Goal: Task Accomplishment & Management: Use online tool/utility

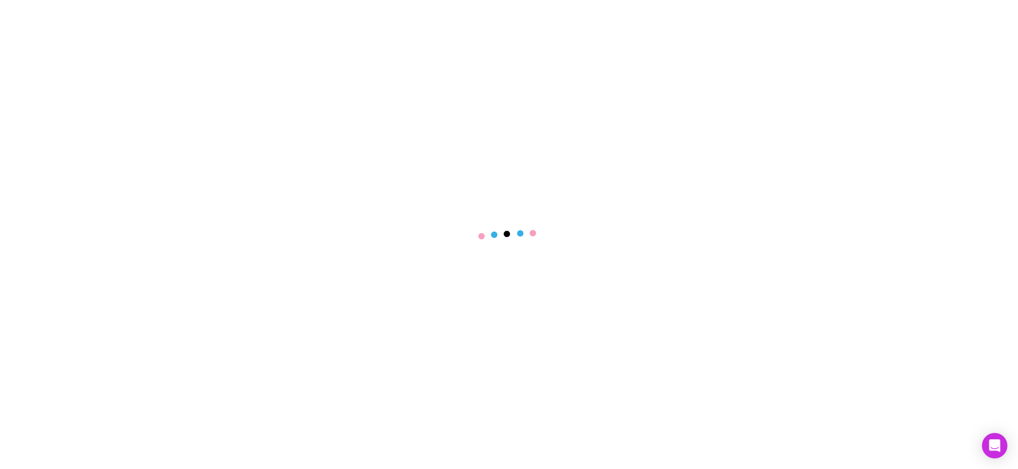
select select "****"
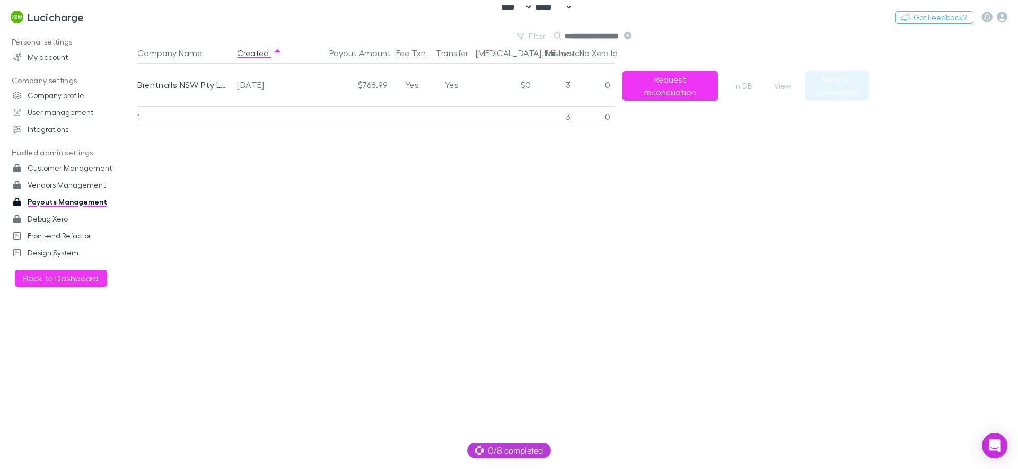
scroll to position [0, 20]
click at [786, 89] on button "View" at bounding box center [782, 85] width 34 height 13
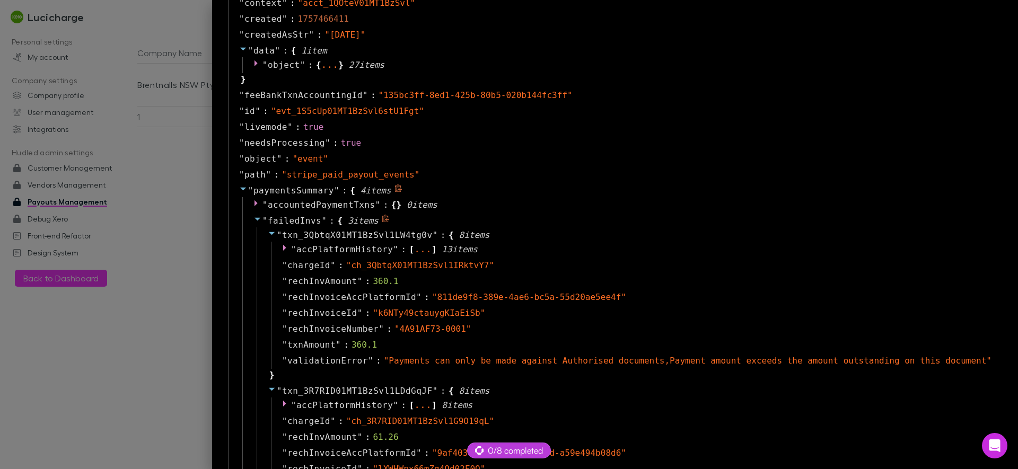
scroll to position [763, 0]
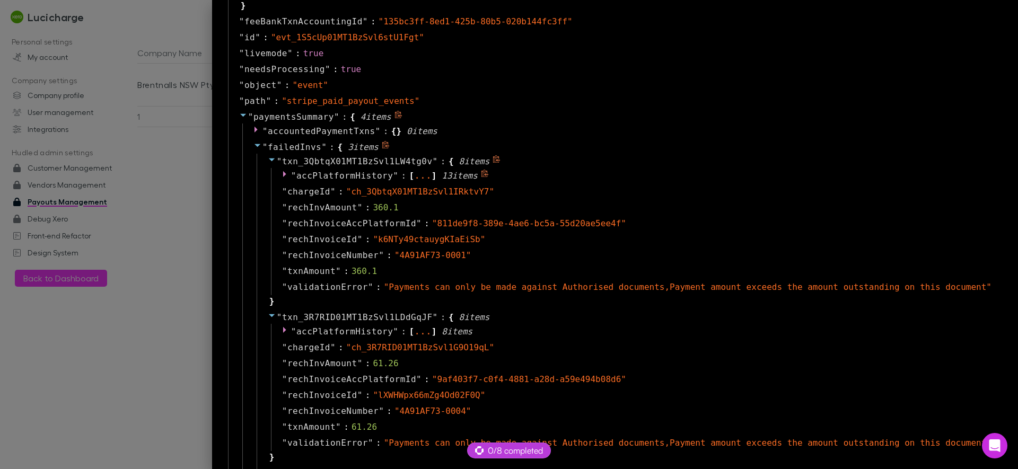
click at [282, 177] on icon at bounding box center [286, 174] width 8 height 8
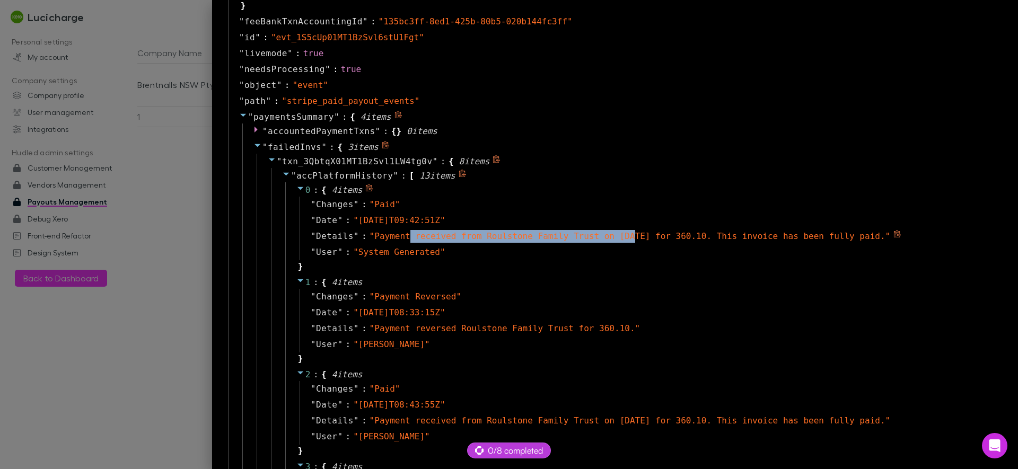
drag, startPoint x: 423, startPoint y: 236, endPoint x: 624, endPoint y: 232, distance: 201.4
click at [624, 232] on span "" Payment received from Roulstone Family Trust on 10 September 2025 for 360.10.…" at bounding box center [629, 236] width 521 height 10
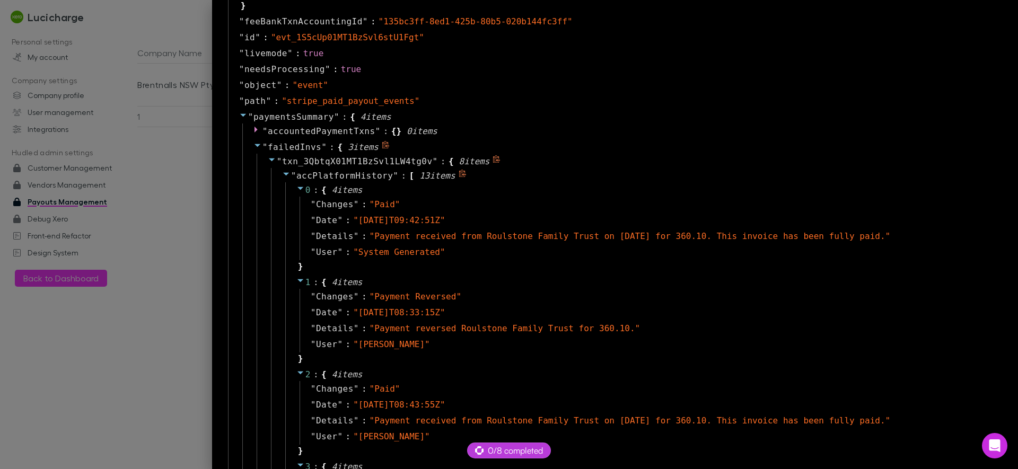
click at [282, 176] on icon at bounding box center [286, 174] width 8 height 8
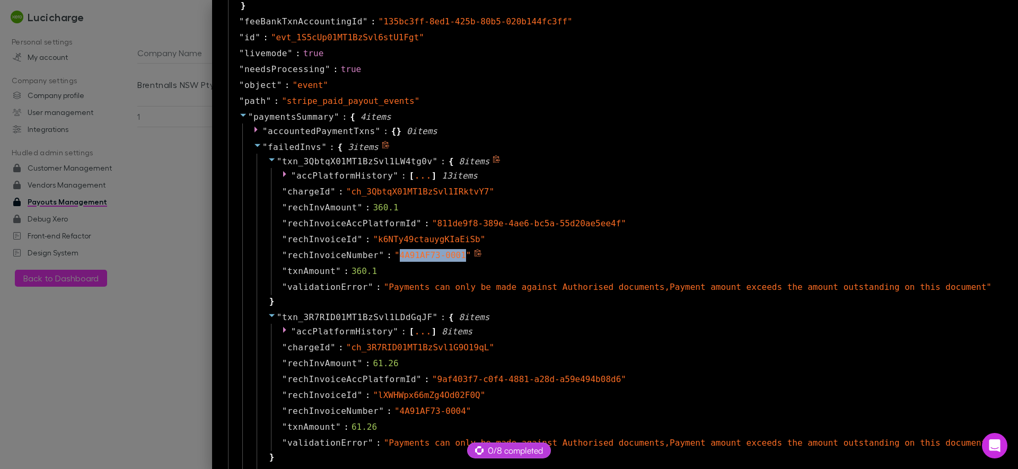
drag, startPoint x: 391, startPoint y: 255, endPoint x: 458, endPoint y: 258, distance: 66.8
click at [458, 258] on span "" 4A91AF73-0001 "" at bounding box center [432, 255] width 77 height 10
copy span "4A91AF73-0001"
drag, startPoint x: 393, startPoint y: 252, endPoint x: 457, endPoint y: 258, distance: 64.4
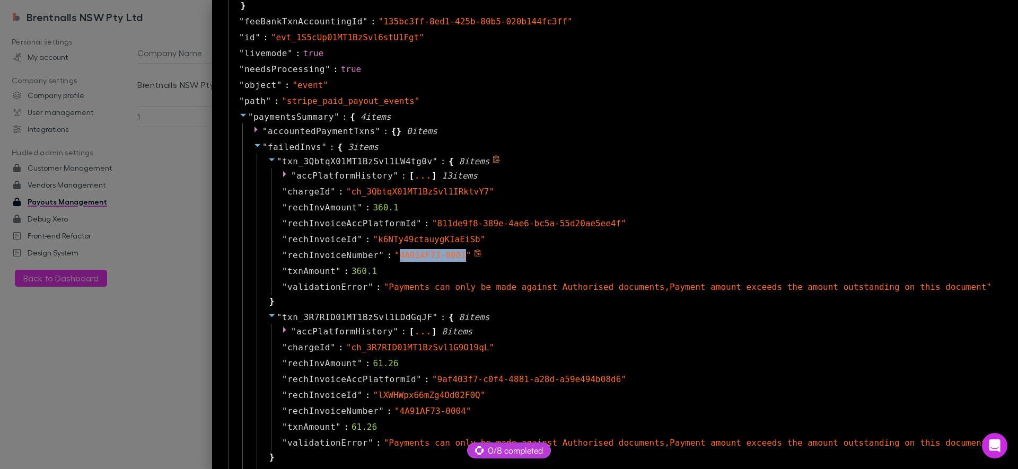
click at [457, 258] on span "" 4A91AF73-0001 "" at bounding box center [432, 255] width 77 height 10
copy span "4A91AF73-0001"
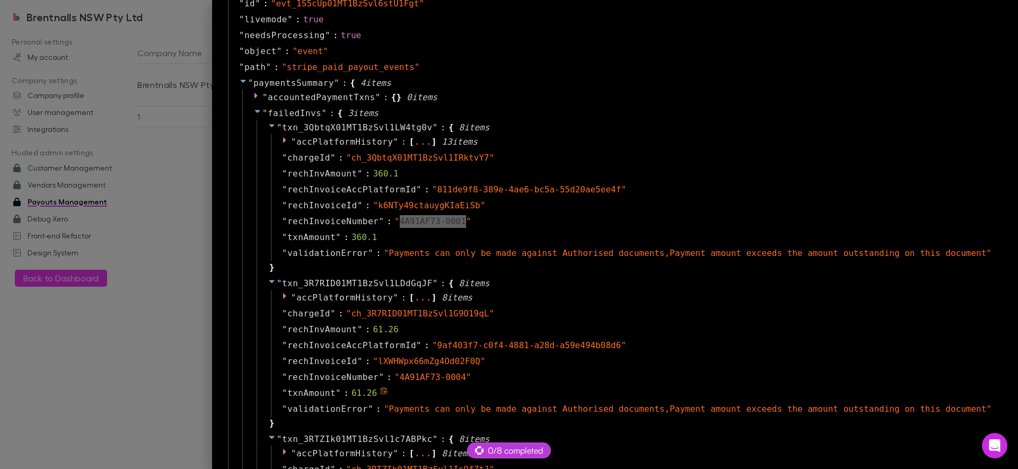
scroll to position [827, 0]
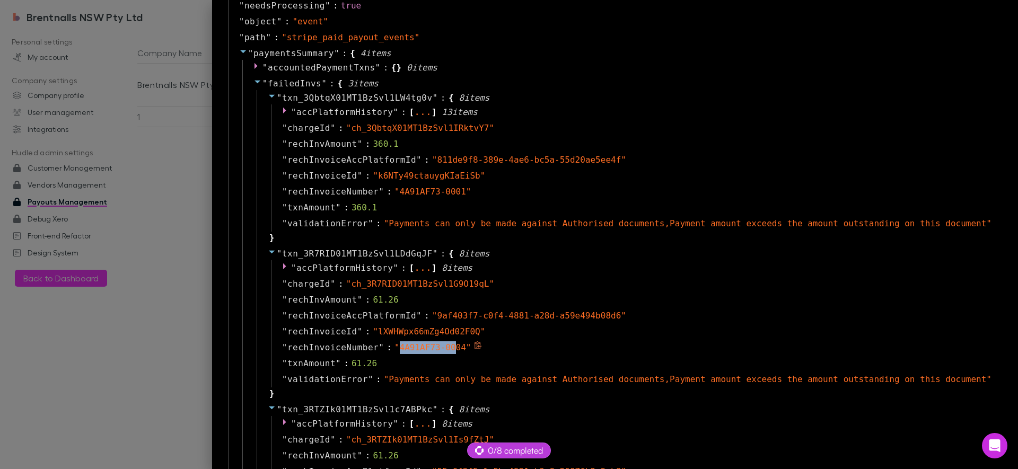
drag, startPoint x: 393, startPoint y: 348, endPoint x: 445, endPoint y: 349, distance: 52.5
click at [445, 349] on span "" 4A91AF73-0004 "" at bounding box center [432, 347] width 77 height 10
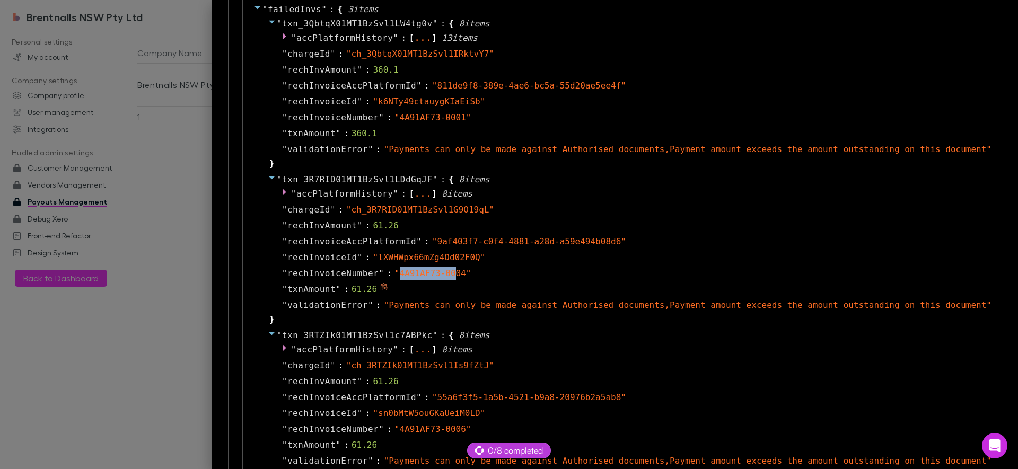
scroll to position [954, 0]
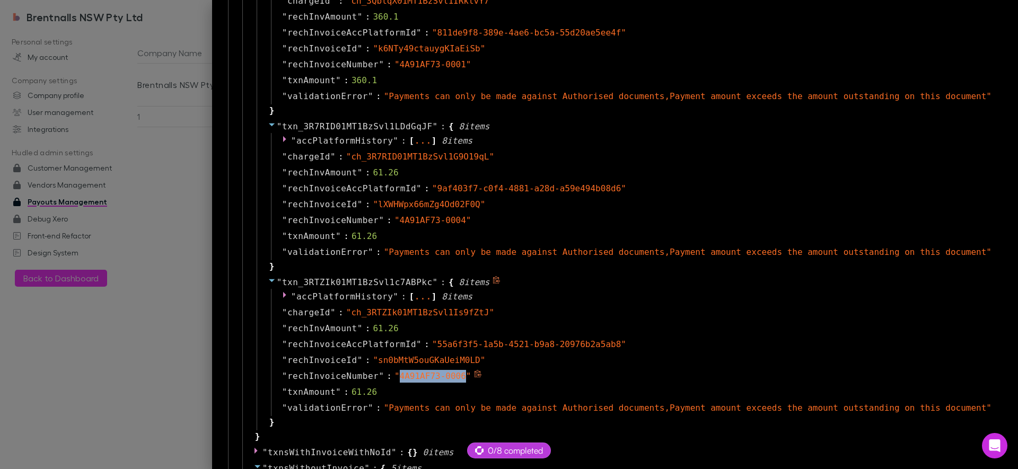
drag, startPoint x: 393, startPoint y: 375, endPoint x: 456, endPoint y: 380, distance: 63.8
click at [456, 380] on span "" 4A91AF73-0006 "" at bounding box center [432, 376] width 77 height 10
copy span "4A91AF73-0006"
click at [132, 331] on div at bounding box center [509, 234] width 1018 height 469
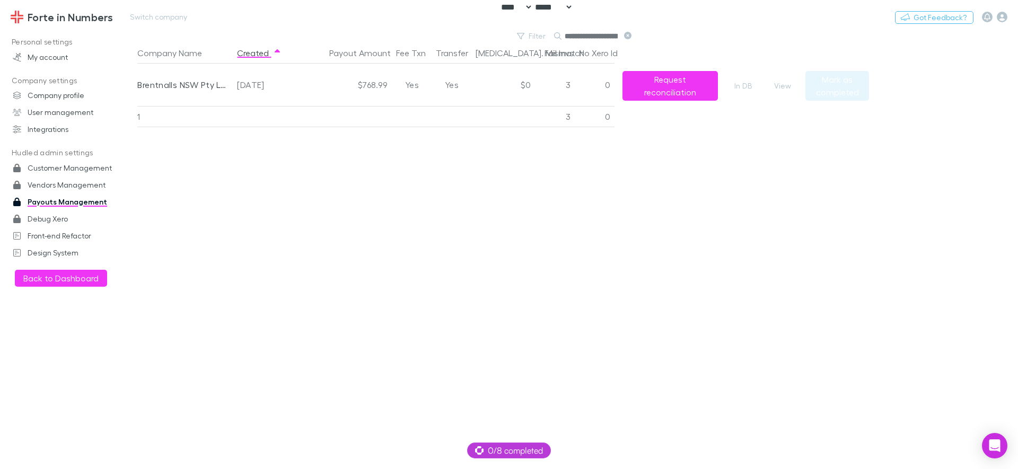
scroll to position [0, 20]
click at [54, 14] on h3 "Forte in Numbers" at bounding box center [70, 17] width 85 height 13
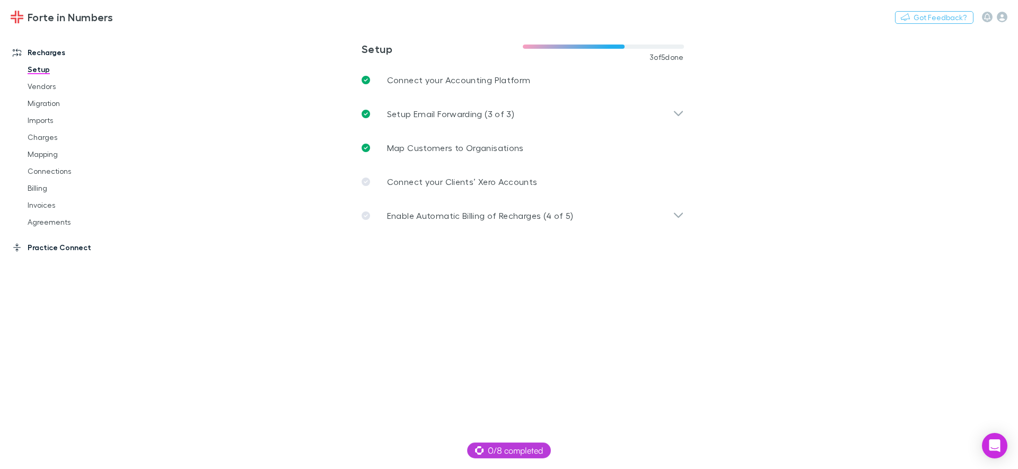
click at [37, 249] on link "Practice Connect" at bounding box center [72, 247] width 141 height 17
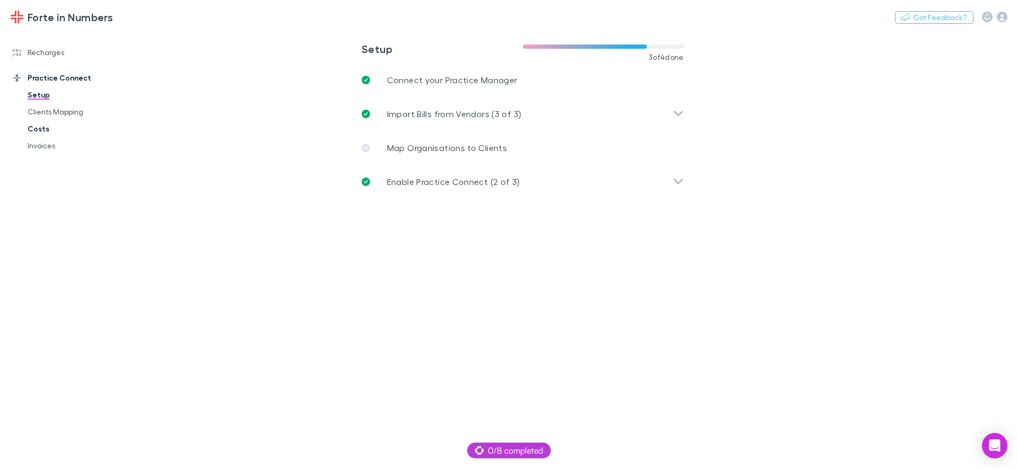
click at [40, 129] on link "Costs" at bounding box center [80, 128] width 126 height 17
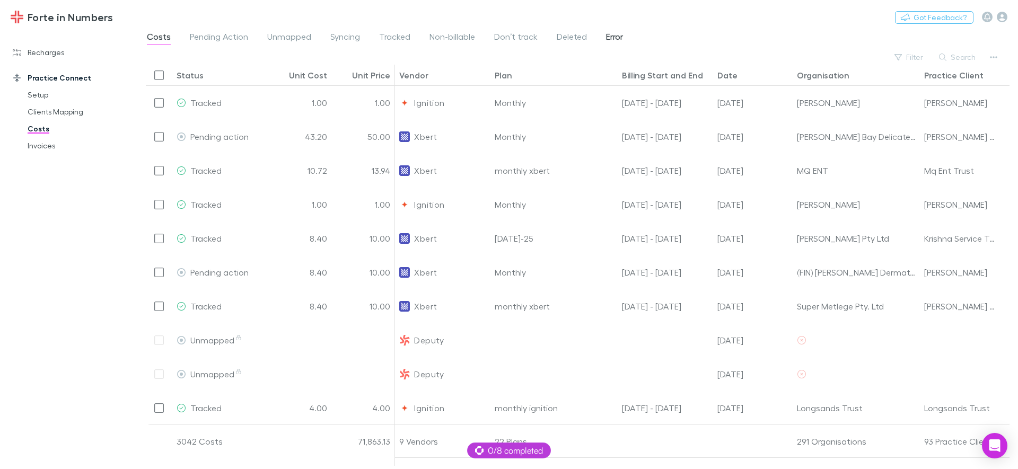
click at [616, 32] on span "Error" at bounding box center [614, 38] width 17 height 14
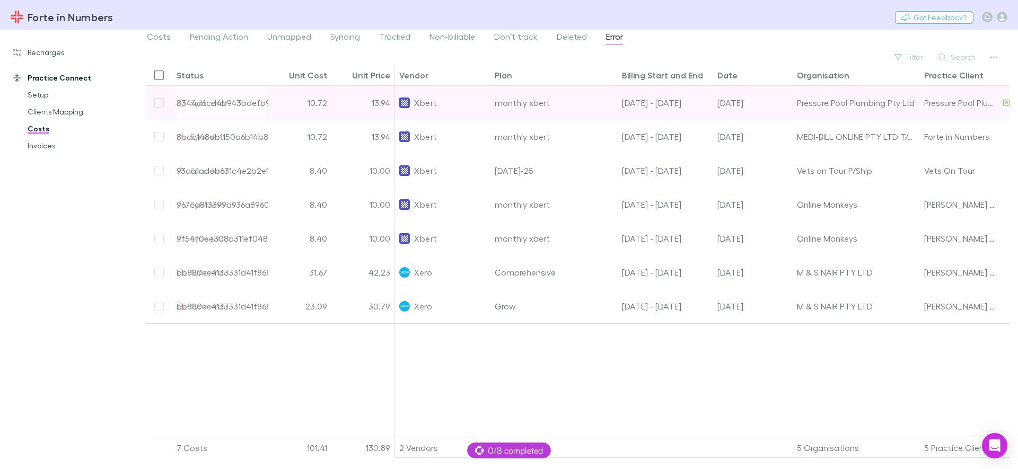
click at [286, 104] on div "10.72" at bounding box center [300, 103] width 64 height 34
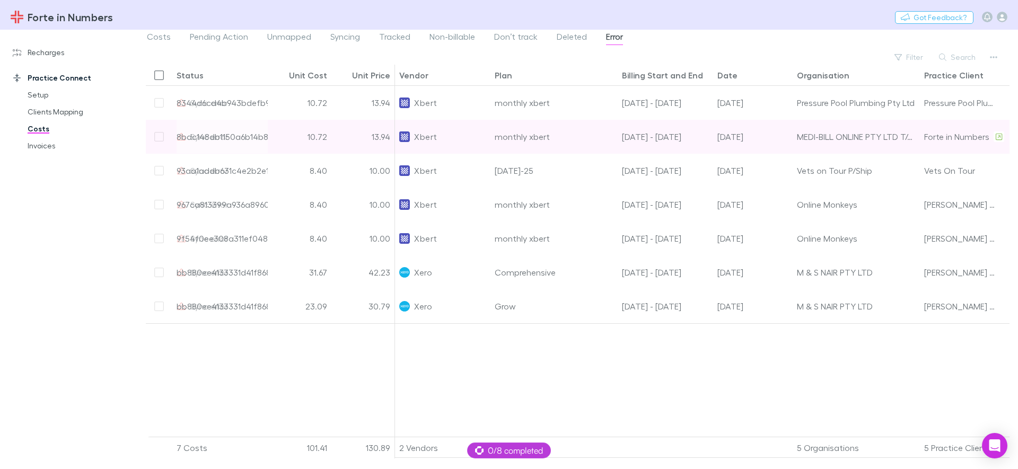
click at [288, 140] on div "10.72" at bounding box center [300, 137] width 64 height 34
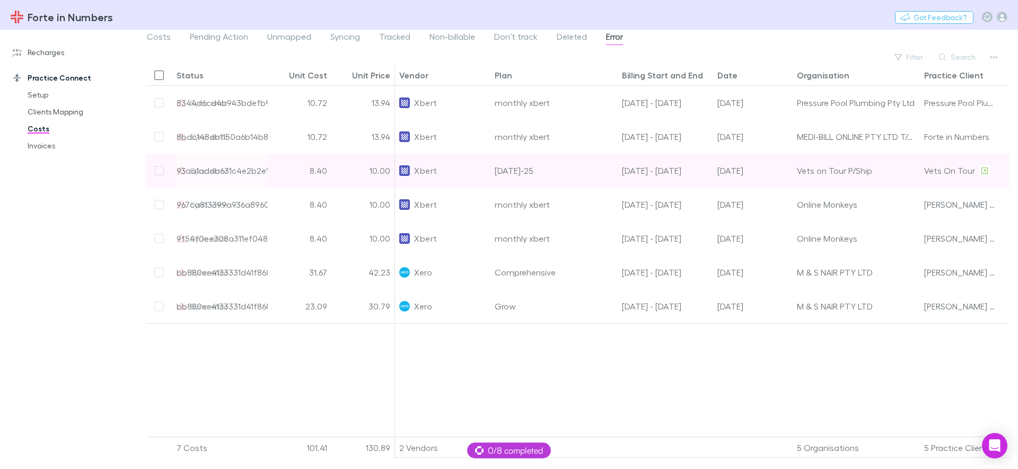
click at [343, 171] on div "10.00" at bounding box center [363, 171] width 64 height 34
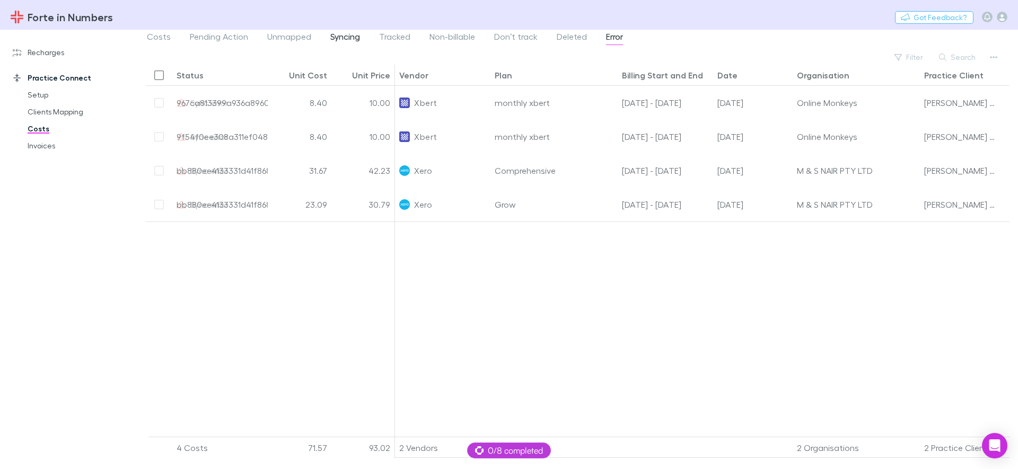
click at [344, 40] on span "Syncing" at bounding box center [345, 38] width 30 height 14
click at [378, 313] on div at bounding box center [270, 316] width 249 height 257
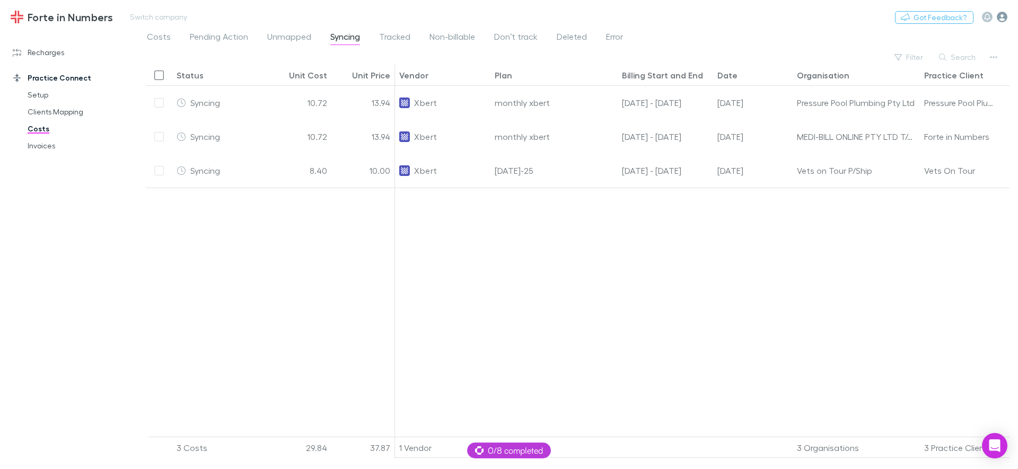
click at [1000, 16] on icon "button" at bounding box center [1001, 17] width 11 height 11
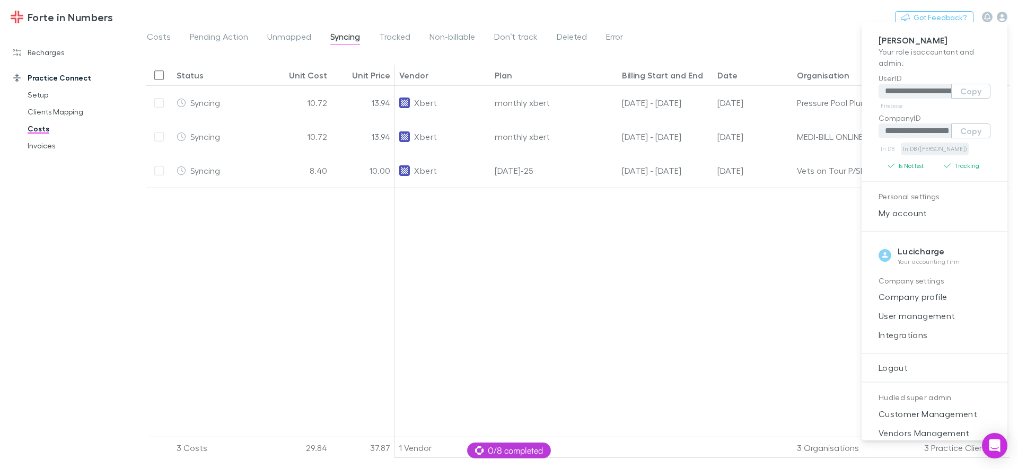
click at [919, 149] on link "In DB (RECH)" at bounding box center [934, 149] width 68 height 13
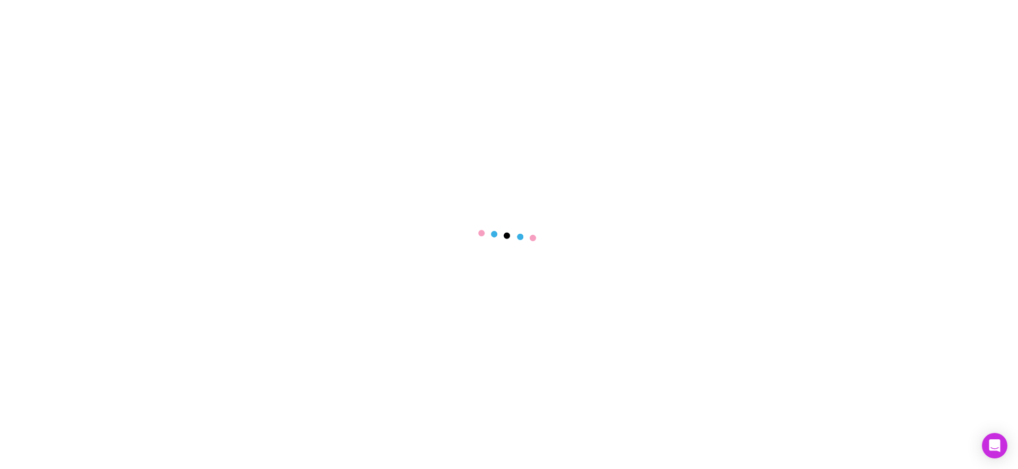
select select "****"
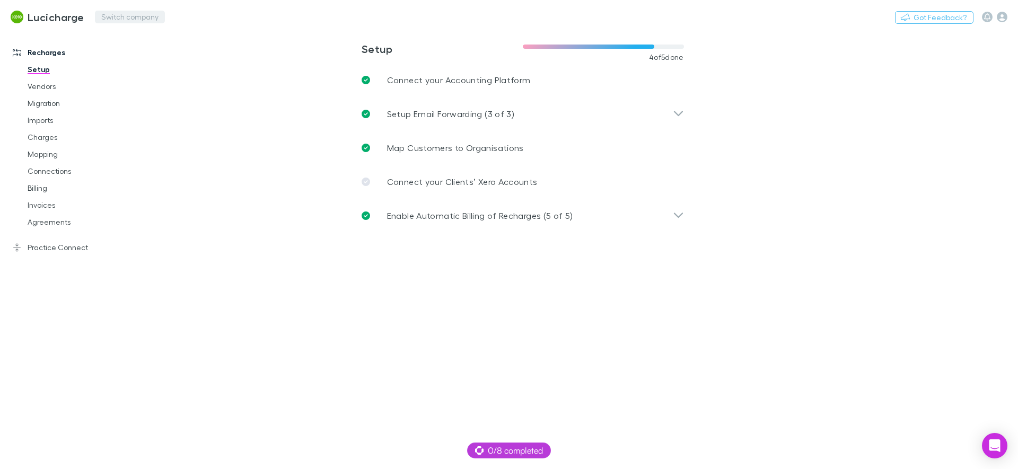
click at [117, 18] on button "Switch company" at bounding box center [130, 17] width 70 height 13
type input "*****"
click at [191, 84] on p "Brentnalls NSW Pty Ltd" at bounding box center [150, 80] width 92 height 13
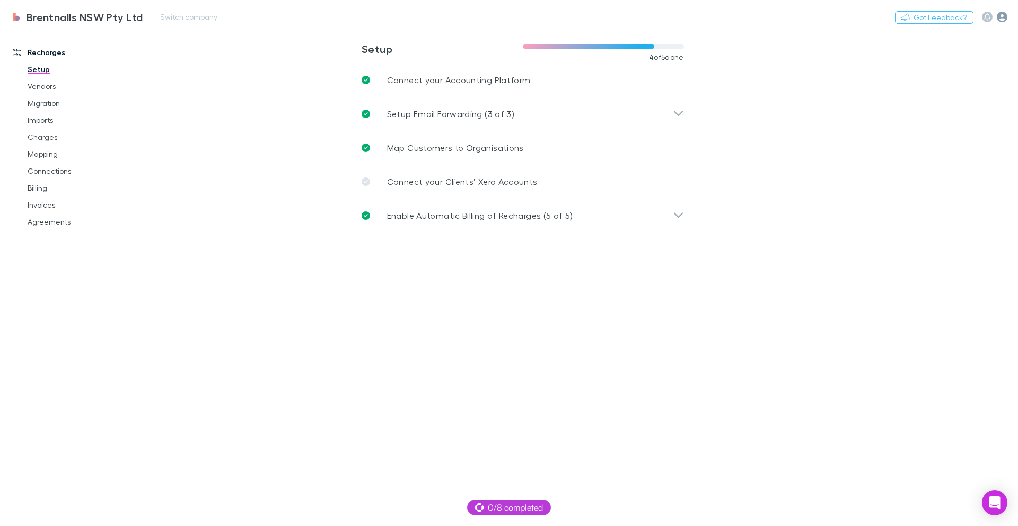
click at [1006, 19] on icon "button" at bounding box center [1001, 17] width 11 height 11
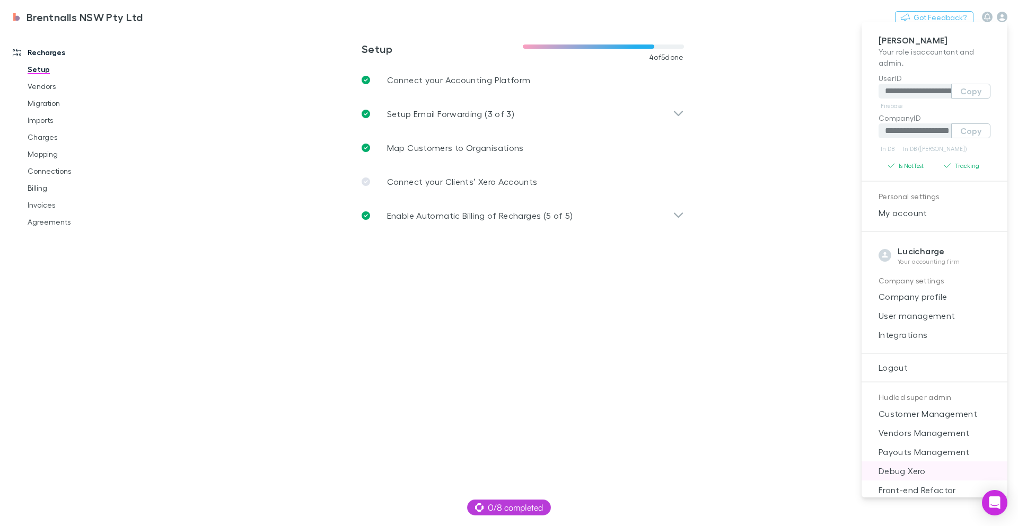
click at [932, 468] on span "Debug Xero" at bounding box center [934, 471] width 129 height 13
select select "****"
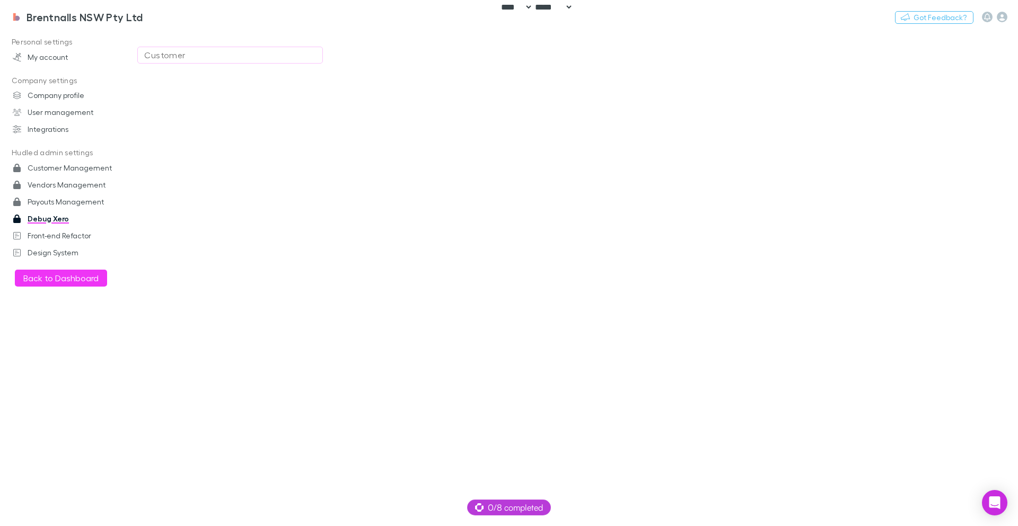
click at [272, 56] on div "Customer" at bounding box center [230, 55] width 172 height 13
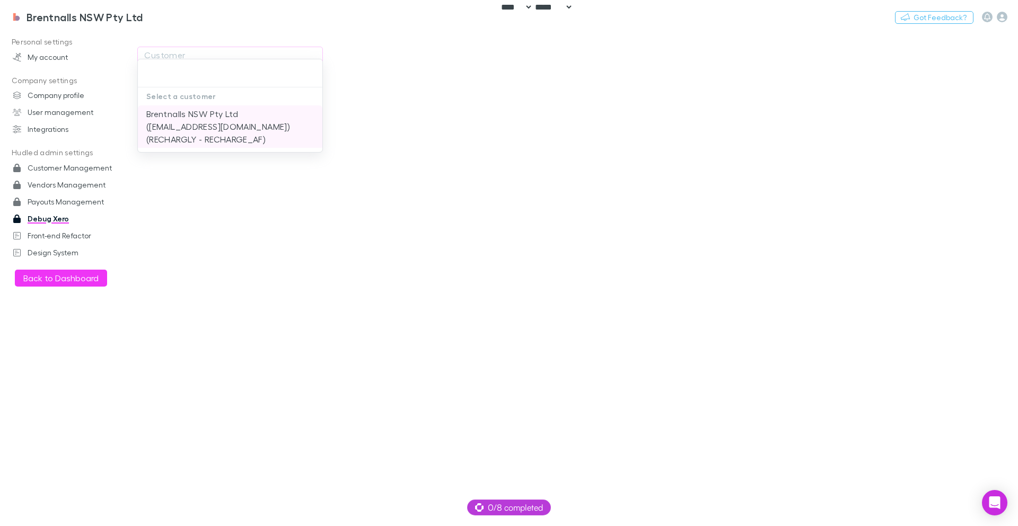
click at [214, 123] on li "Brentnalls NSW Pty Ltd (angelam@brentnallsnsw.com.au) (RECHARGLY - RECHARGE_AF)" at bounding box center [230, 126] width 184 height 42
type input "**********"
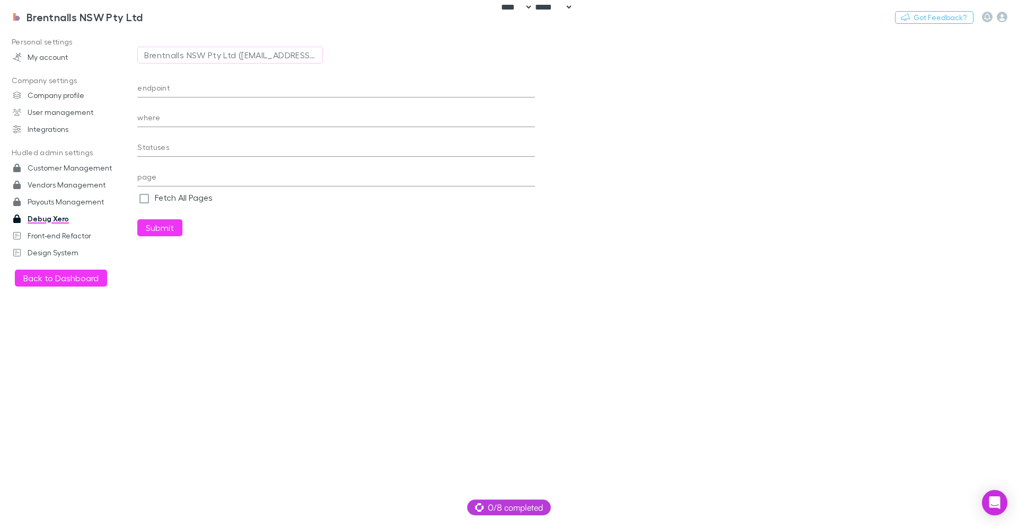
click at [218, 88] on input "endpoint" at bounding box center [335, 89] width 397 height 17
paste input "**********"
click at [306, 91] on input "*********" at bounding box center [335, 89] width 397 height 17
paste input "**********"
click at [160, 233] on button "Submit" at bounding box center [159, 227] width 45 height 17
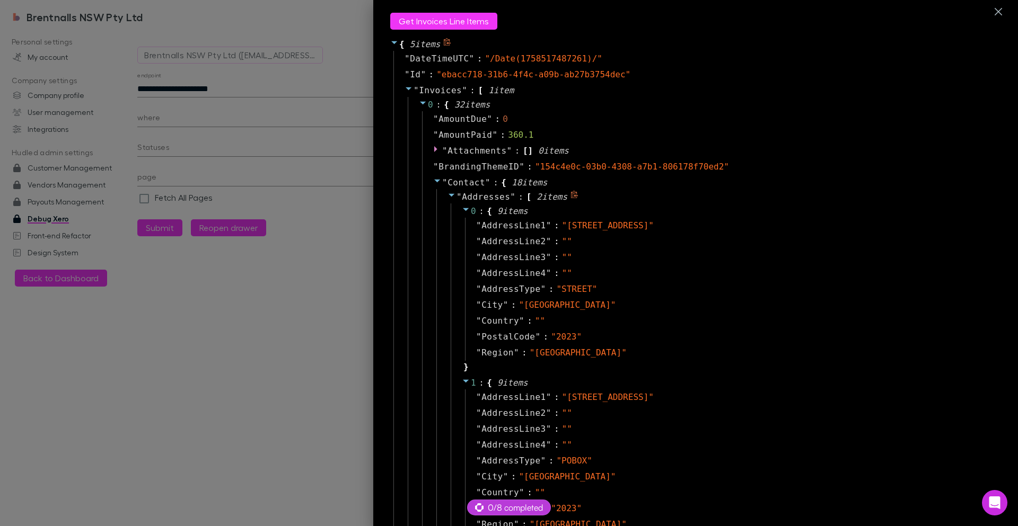
click at [448, 194] on icon at bounding box center [451, 195] width 6 height 3
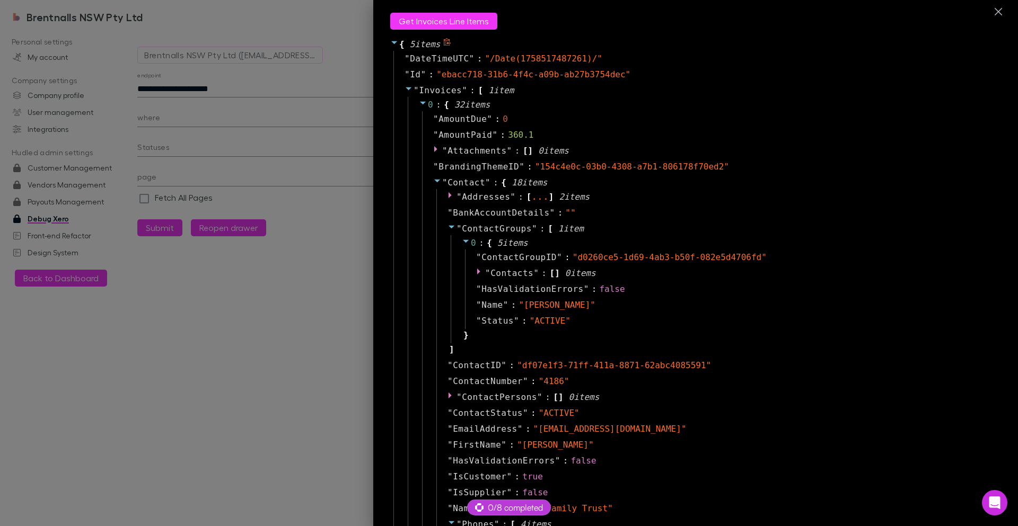
click at [434, 180] on icon at bounding box center [437, 181] width 6 height 3
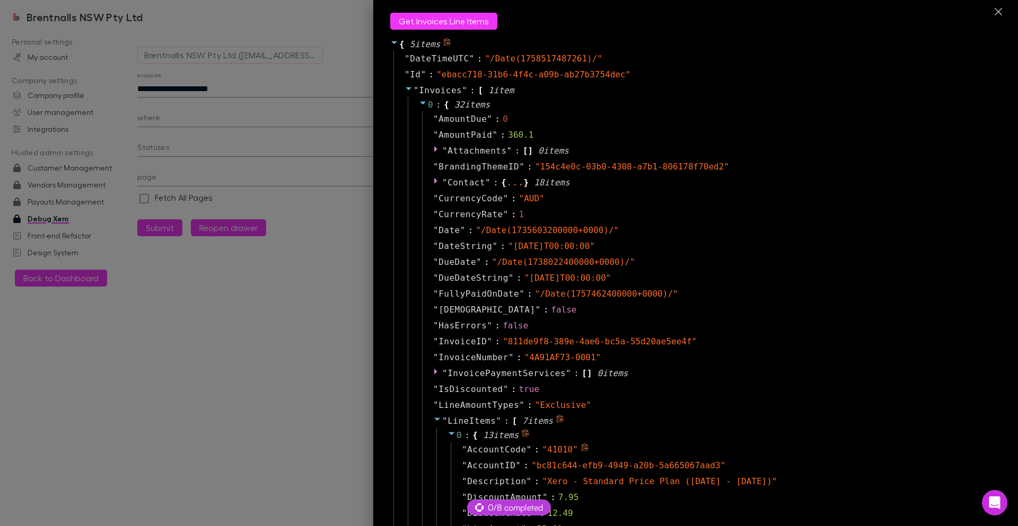
scroll to position [64, 0]
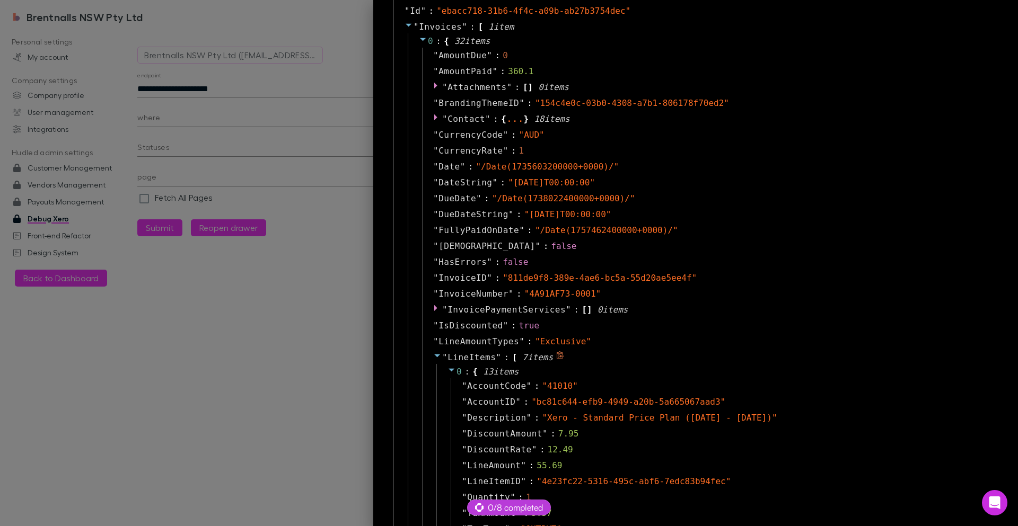
click at [433, 351] on icon at bounding box center [437, 355] width 8 height 8
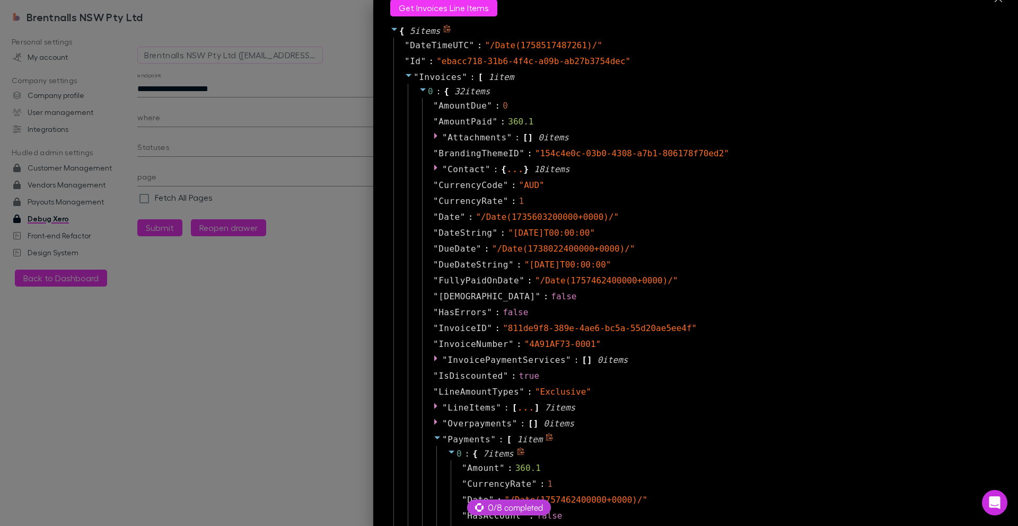
scroll to position [0, 0]
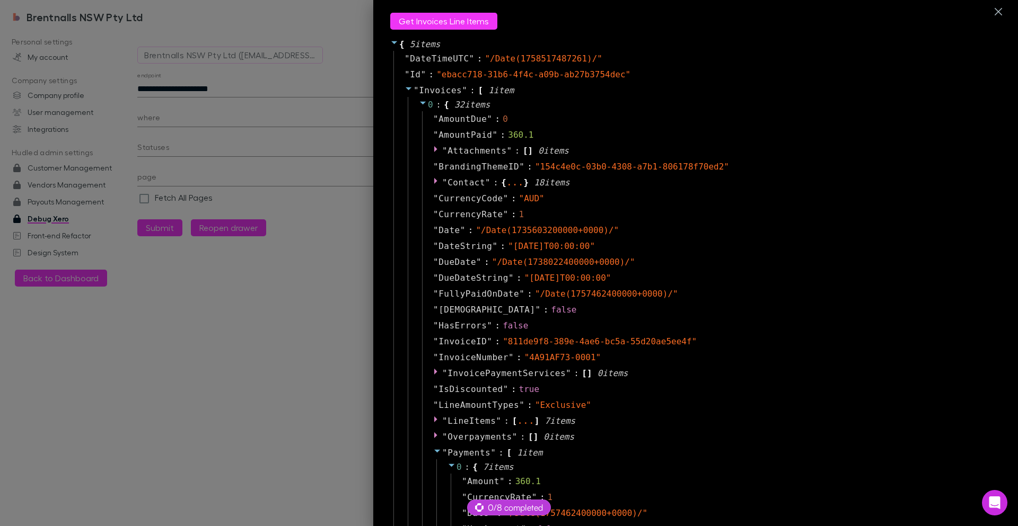
click at [257, 95] on div at bounding box center [509, 263] width 1018 height 526
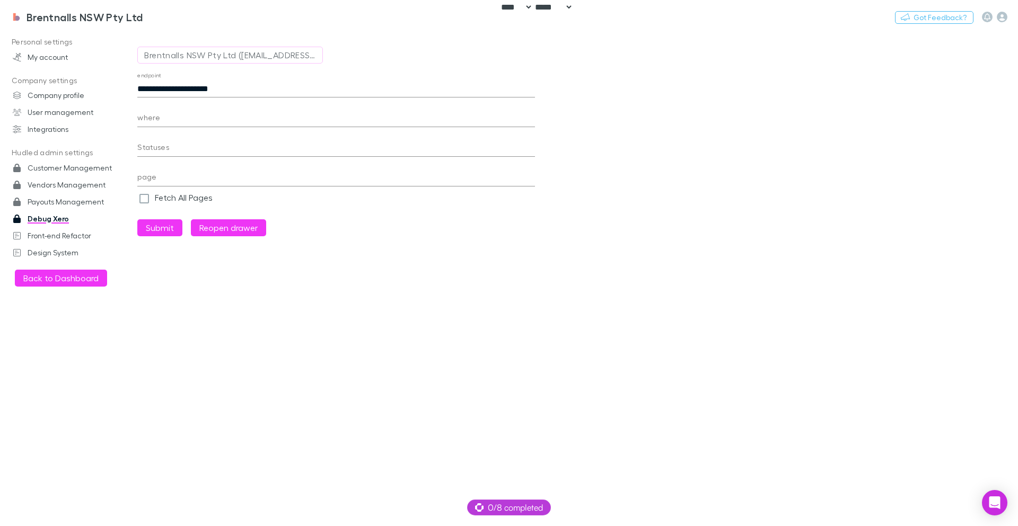
click at [266, 92] on body "**********" at bounding box center [509, 263] width 1018 height 526
click at [302, 91] on input "**********" at bounding box center [335, 89] width 397 height 17
click at [137, 219] on button "Submit" at bounding box center [159, 227] width 45 height 17
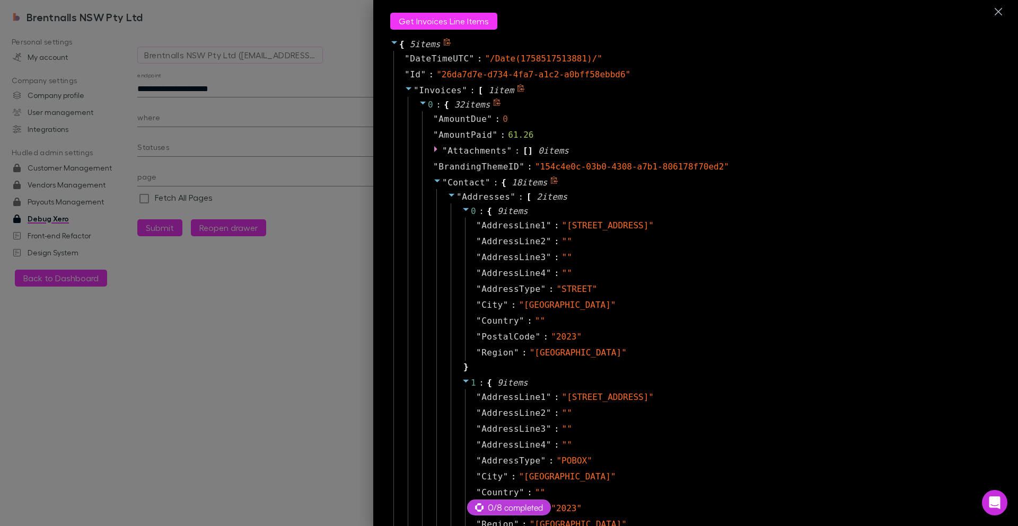
click at [433, 182] on icon at bounding box center [437, 180] width 8 height 8
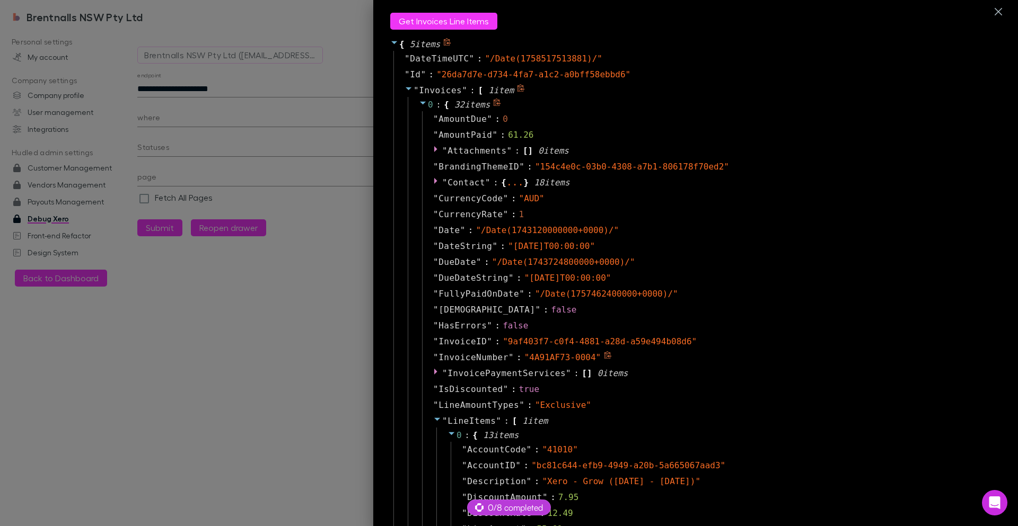
scroll to position [254, 0]
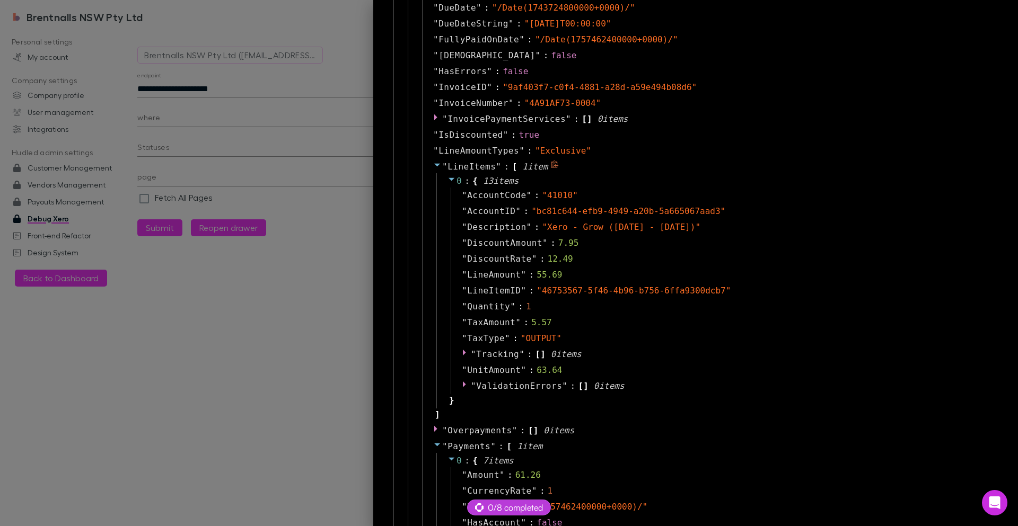
click at [429, 160] on div "" LineItems " : [ 1 item 0 : { 13 item s " AccountCode " : " 41010 " " AccountI…" at bounding box center [708, 291] width 573 height 264
click at [433, 165] on icon at bounding box center [437, 165] width 8 height 8
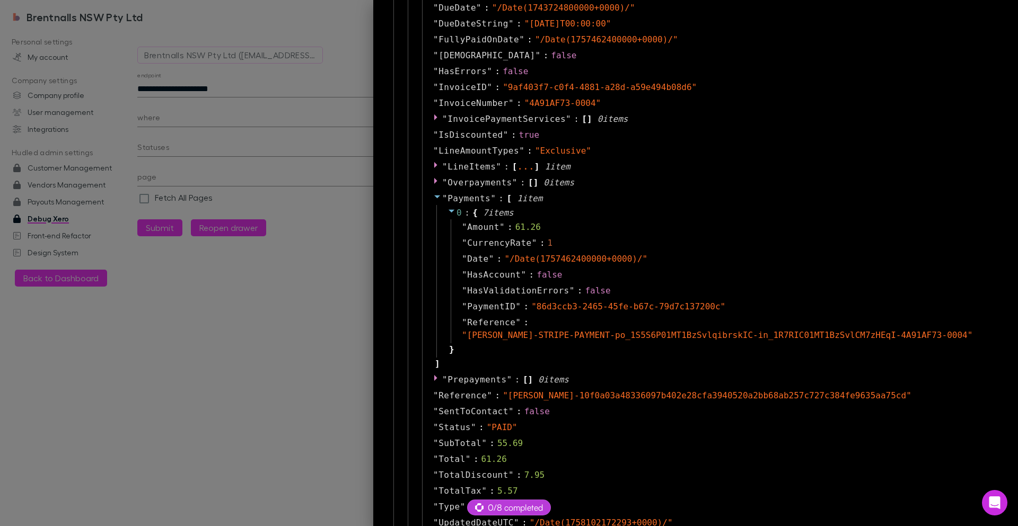
click at [258, 90] on div at bounding box center [509, 263] width 1018 height 526
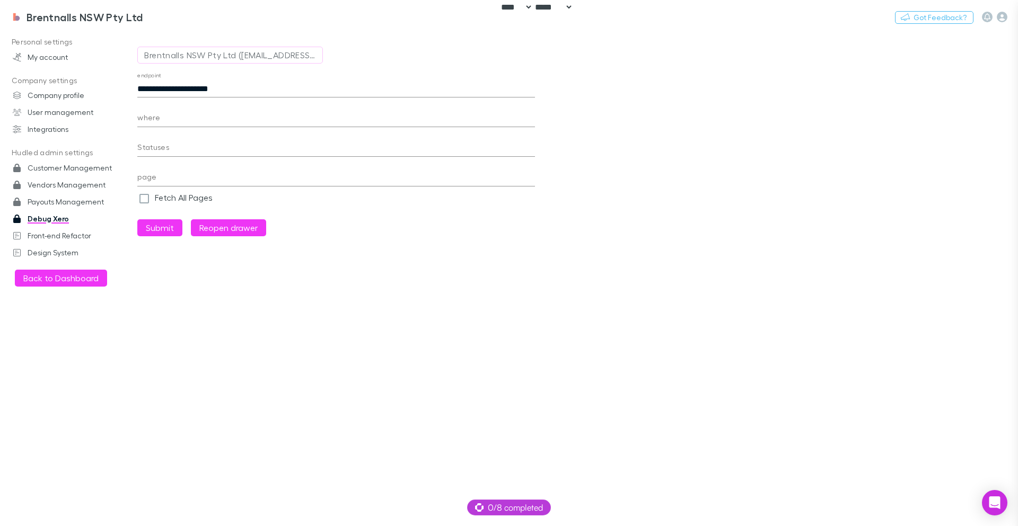
scroll to position [25, 0]
click at [310, 83] on body "**********" at bounding box center [509, 263] width 1018 height 526
click at [310, 92] on input "**********" at bounding box center [335, 89] width 397 height 17
paste input "text"
type input "**********"
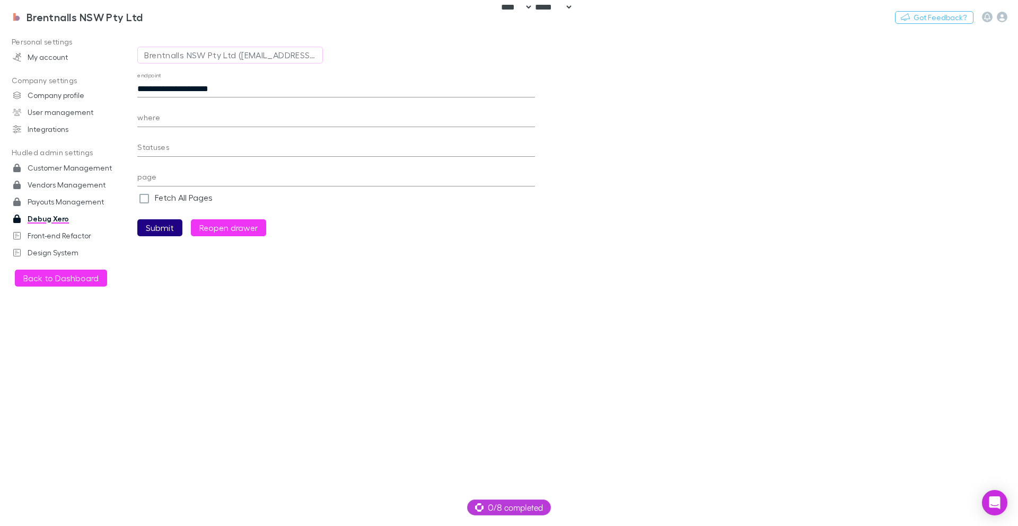
click at [169, 225] on button "Submit" at bounding box center [159, 227] width 45 height 17
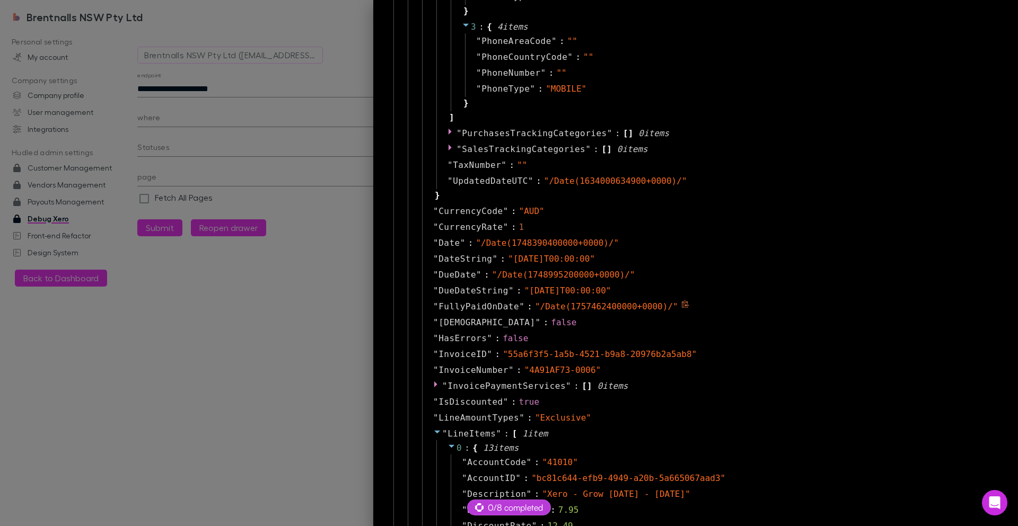
scroll to position [1399, 0]
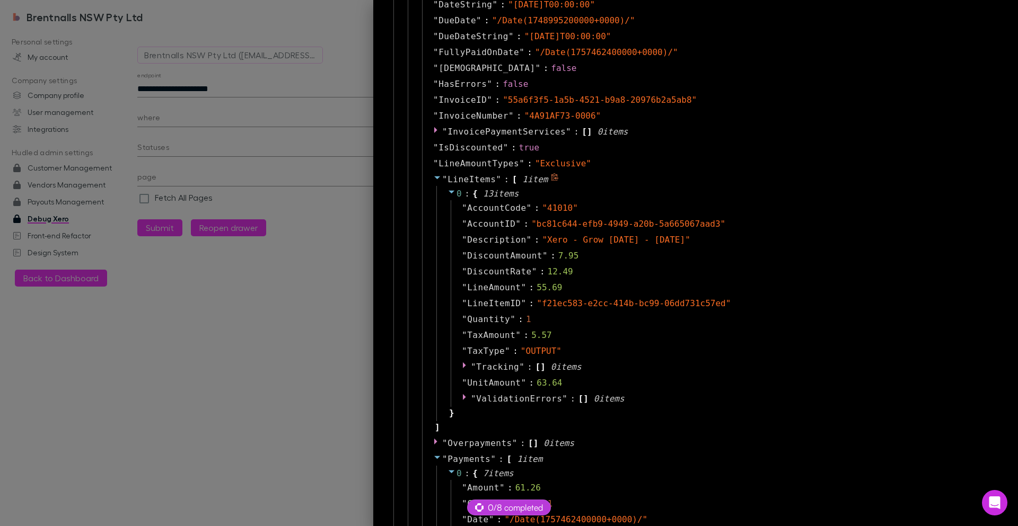
click at [424, 179] on div "" LineItems " : [ 1 item 0 : { 13 item s " AccountCode " : " 41010 " " AccountI…" at bounding box center [708, 304] width 573 height 264
click at [433, 180] on icon at bounding box center [437, 177] width 8 height 8
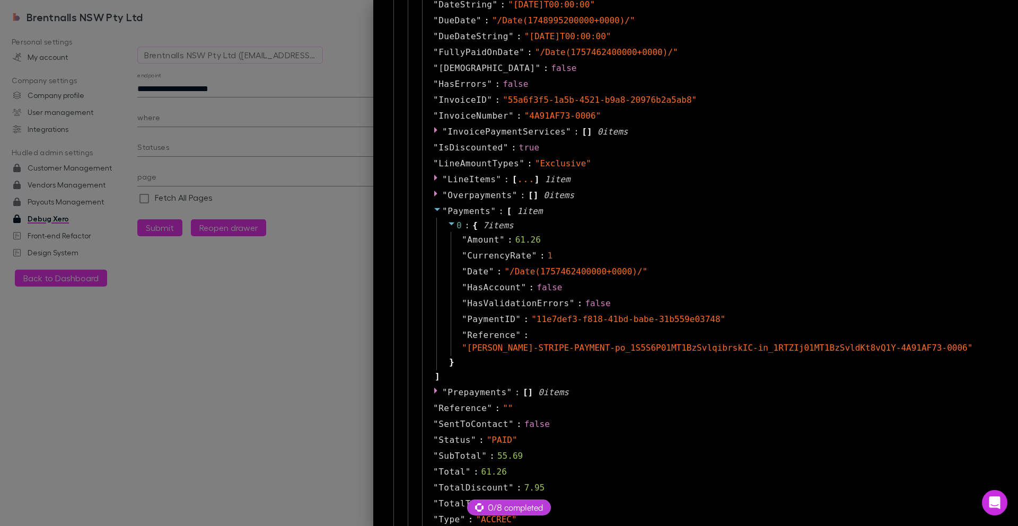
click at [284, 384] on div at bounding box center [509, 263] width 1018 height 526
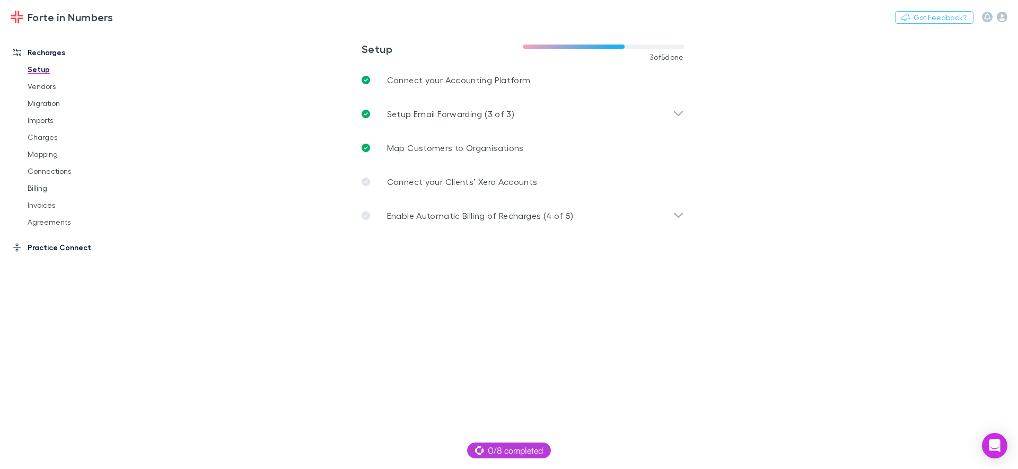
click at [50, 243] on link "Practice Connect" at bounding box center [72, 247] width 141 height 17
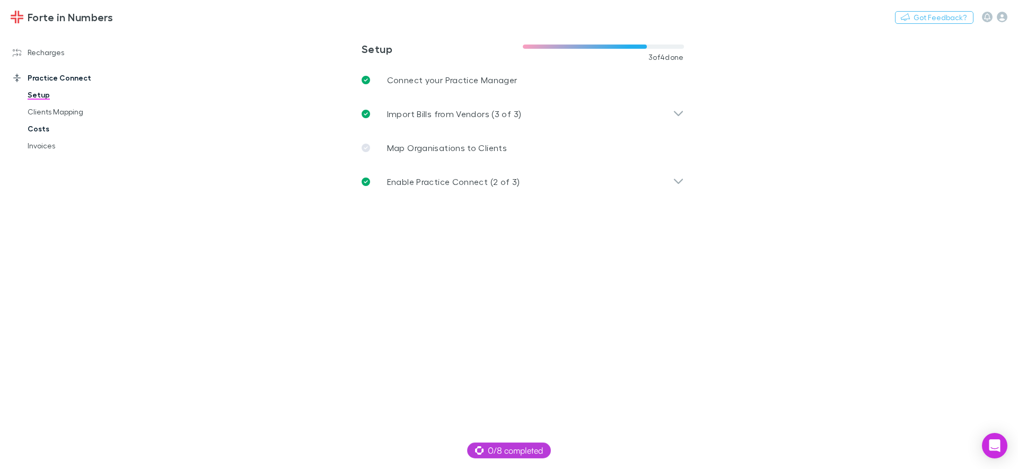
click at [33, 127] on link "Costs" at bounding box center [80, 128] width 126 height 17
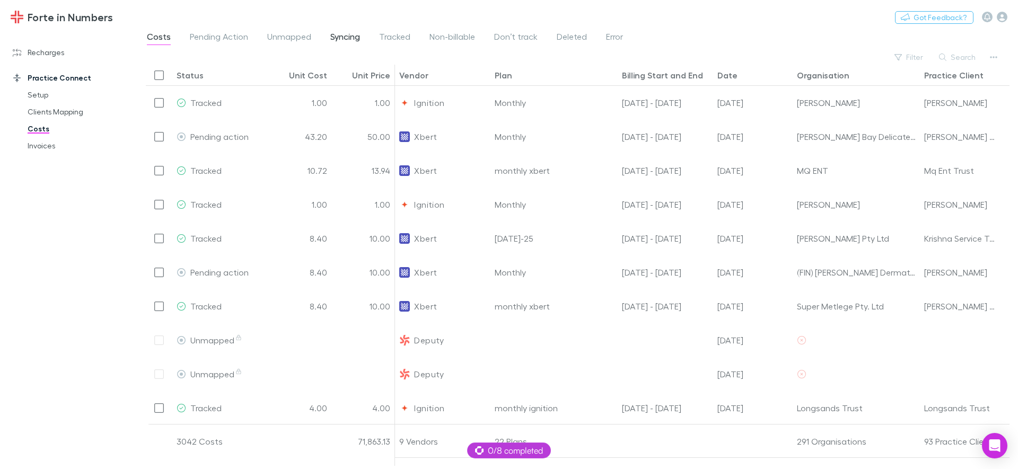
click at [336, 45] on span "Syncing" at bounding box center [345, 38] width 30 height 14
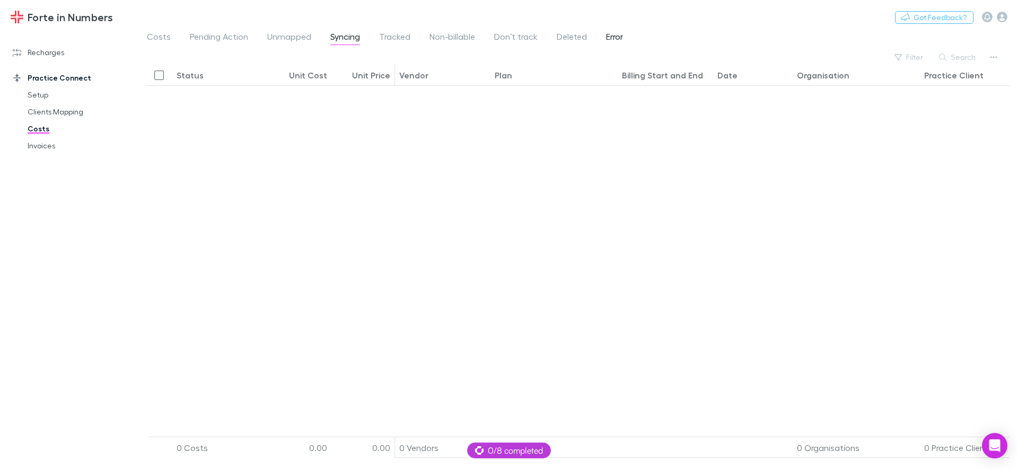
click at [620, 38] on span "Error" at bounding box center [614, 38] width 17 height 14
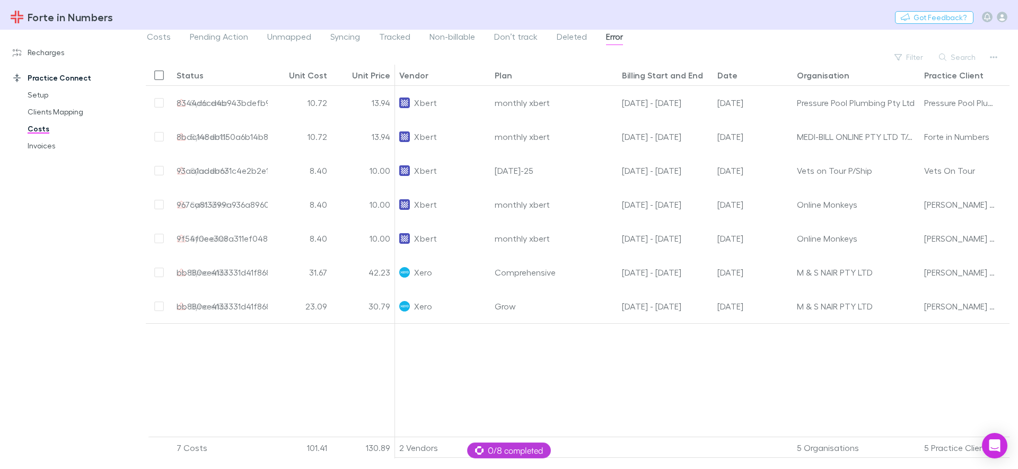
click at [863, 356] on div at bounding box center [752, 383] width 715 height 121
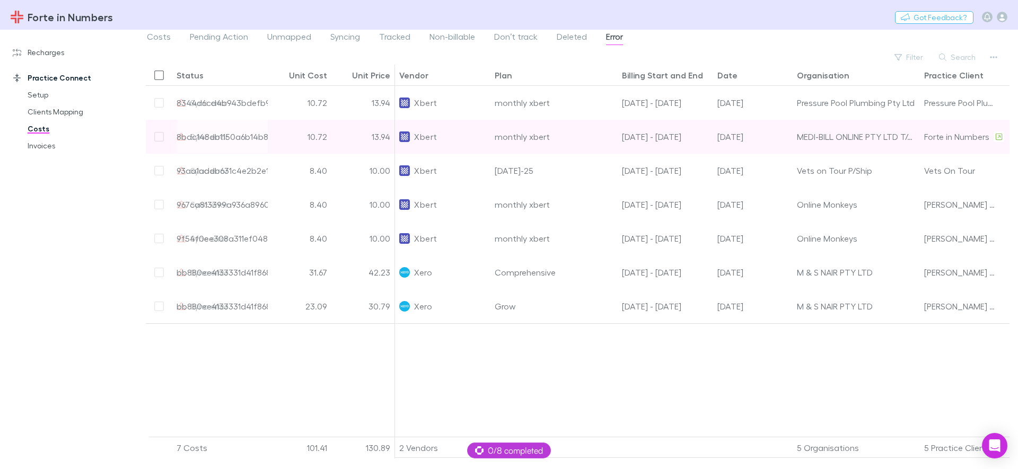
click at [462, 143] on div "Xbert" at bounding box center [442, 136] width 87 height 33
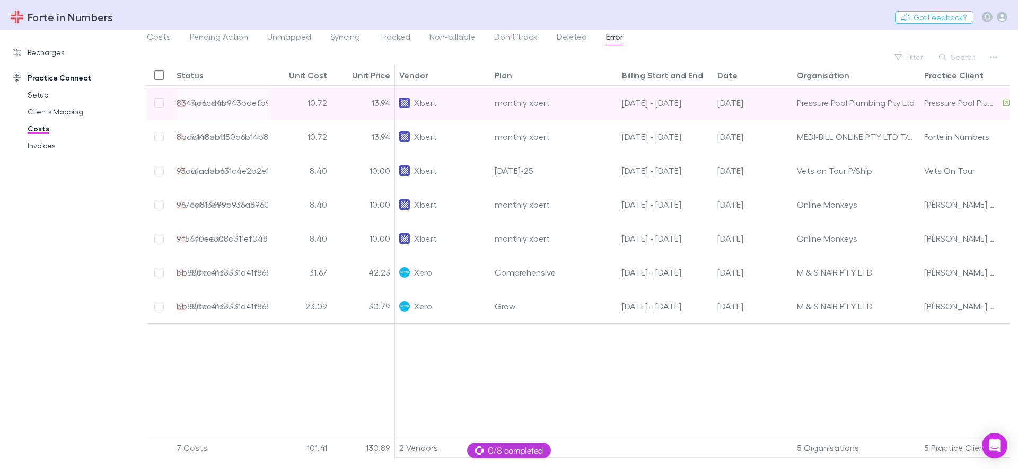
click at [471, 105] on div "Xbert" at bounding box center [442, 102] width 87 height 33
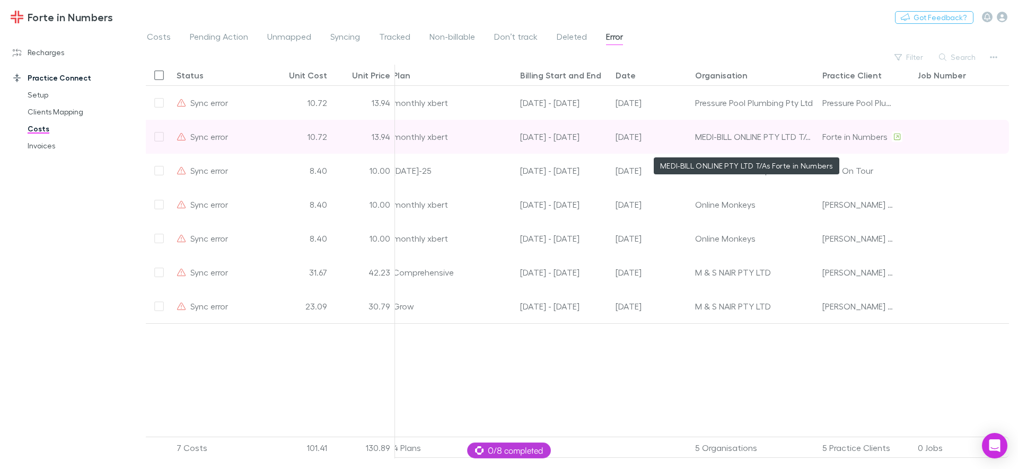
scroll to position [0, 110]
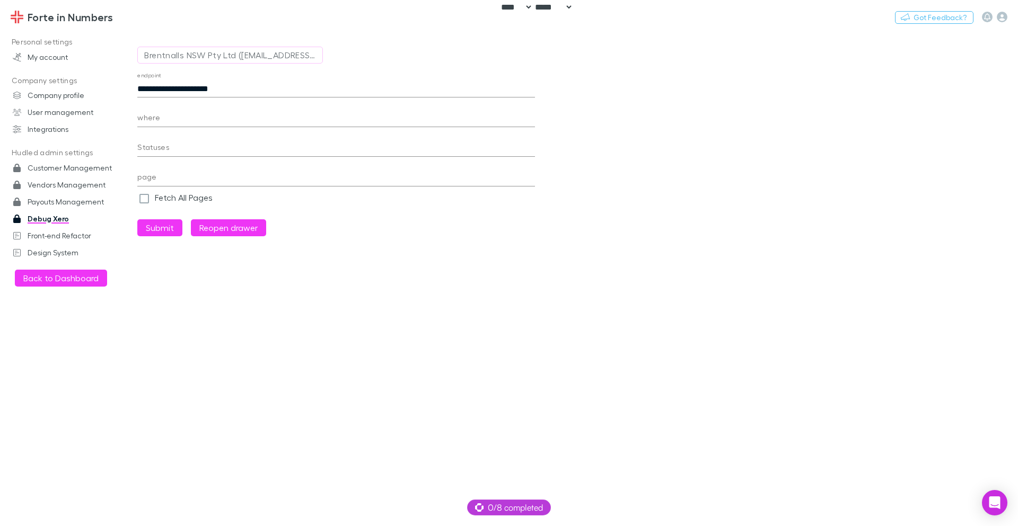
select select "****"
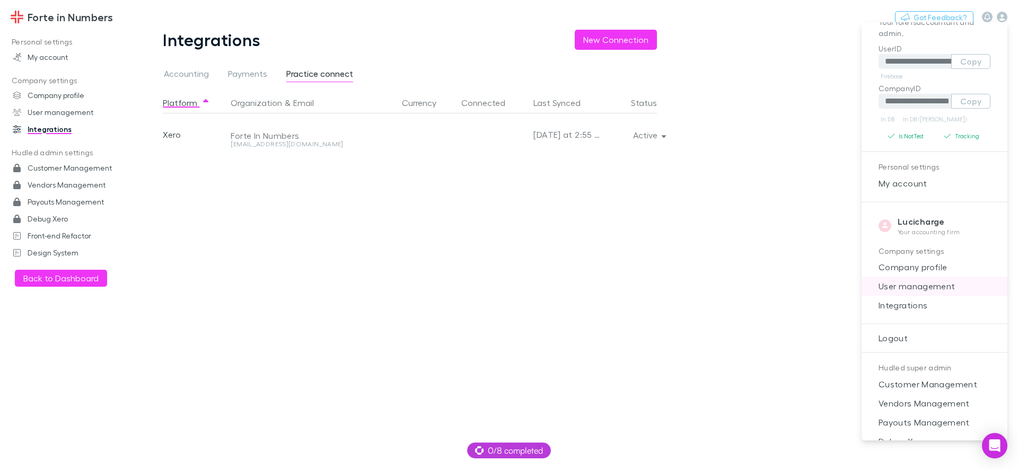
scroll to position [68, 0]
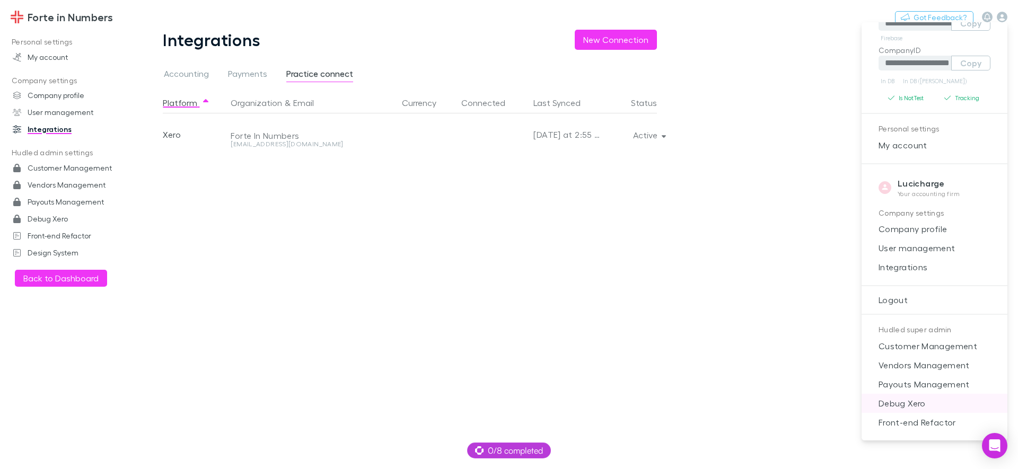
click at [909, 405] on span "Debug Xero" at bounding box center [934, 403] width 129 height 13
select select "****"
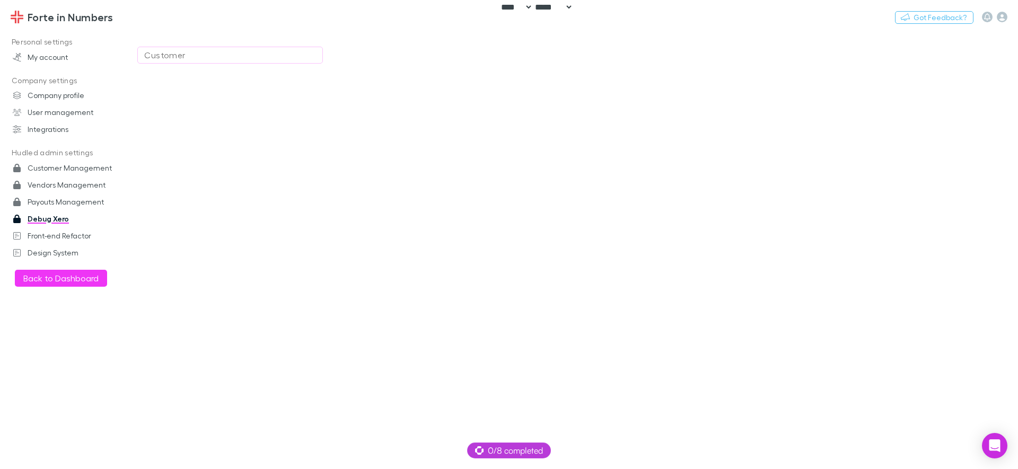
click at [213, 56] on div "Customer" at bounding box center [230, 55] width 172 height 13
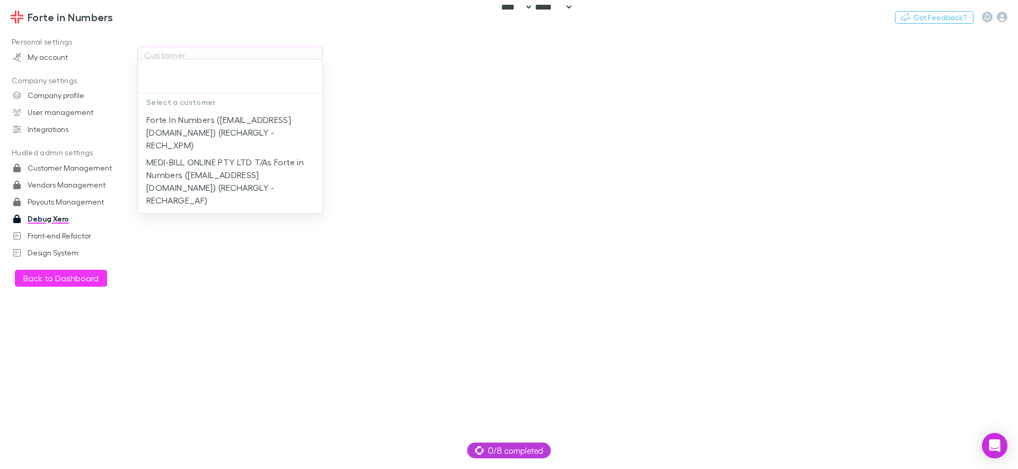
click at [241, 140] on li "Forte In Numbers ([EMAIL_ADDRESS][DOMAIN_NAME]) (RECHARGLY - RECH_XPM)" at bounding box center [230, 132] width 184 height 42
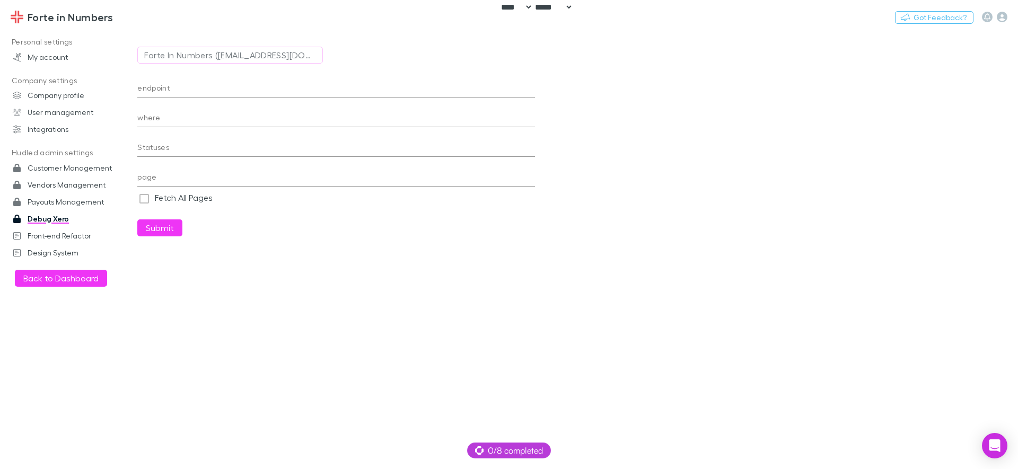
click at [227, 88] on input "endpoint" at bounding box center [335, 89] width 397 height 17
paste input "*******"
click at [170, 231] on button "Submit" at bounding box center [159, 227] width 45 height 17
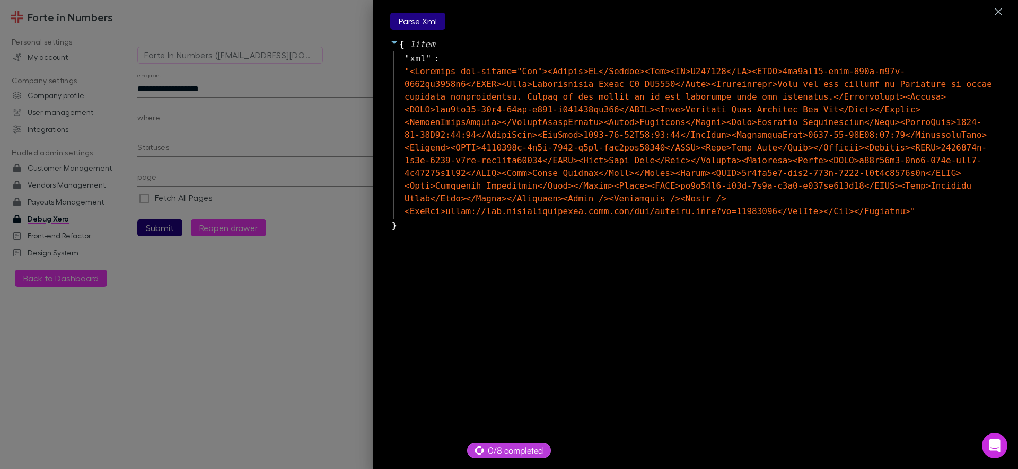
click at [411, 23] on button "Parse Xml" at bounding box center [417, 21] width 55 height 17
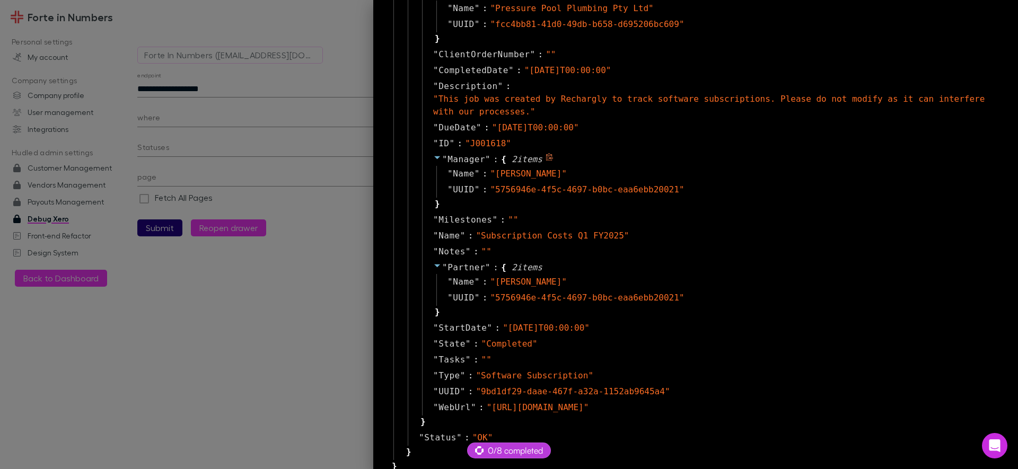
scroll to position [335, 0]
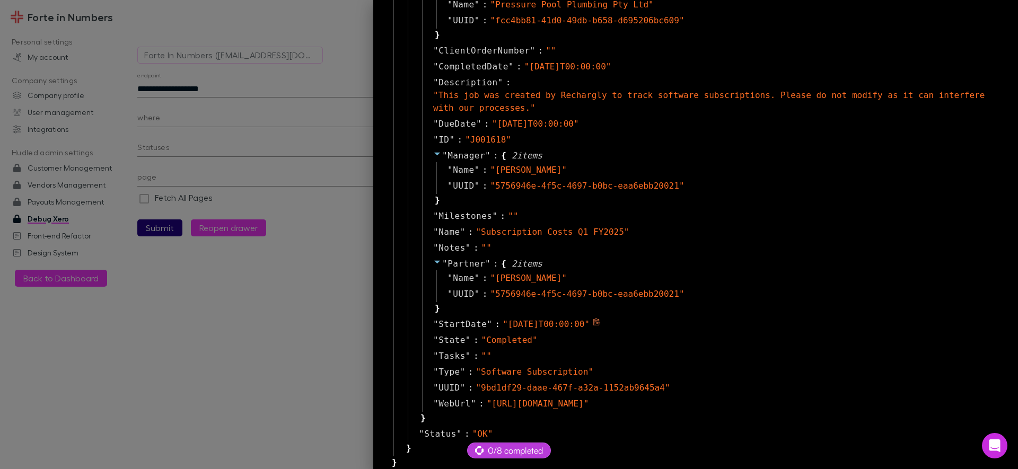
drag, startPoint x: 503, startPoint y: 325, endPoint x: 582, endPoint y: 329, distance: 79.6
click at [582, 329] on div "" [DATE]T00:00:00 "" at bounding box center [545, 324] width 87 height 13
click at [433, 264] on icon at bounding box center [437, 262] width 8 height 8
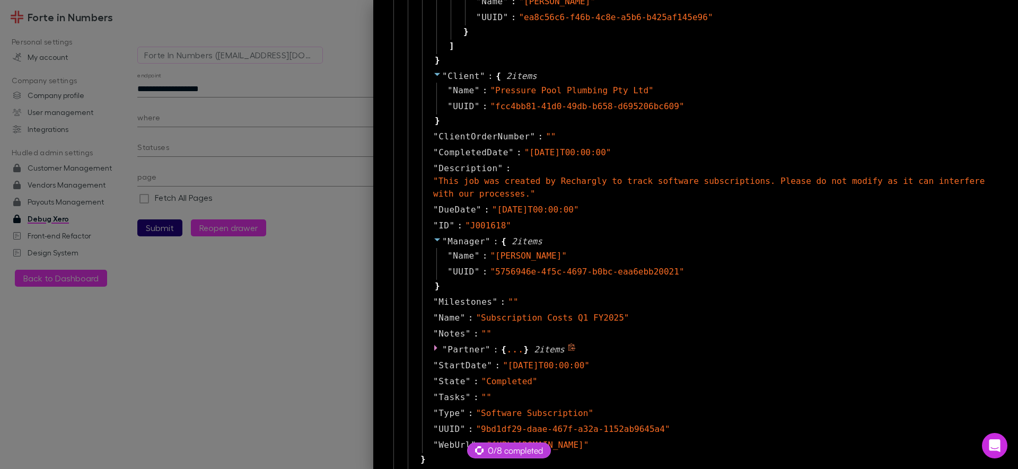
scroll to position [227, 0]
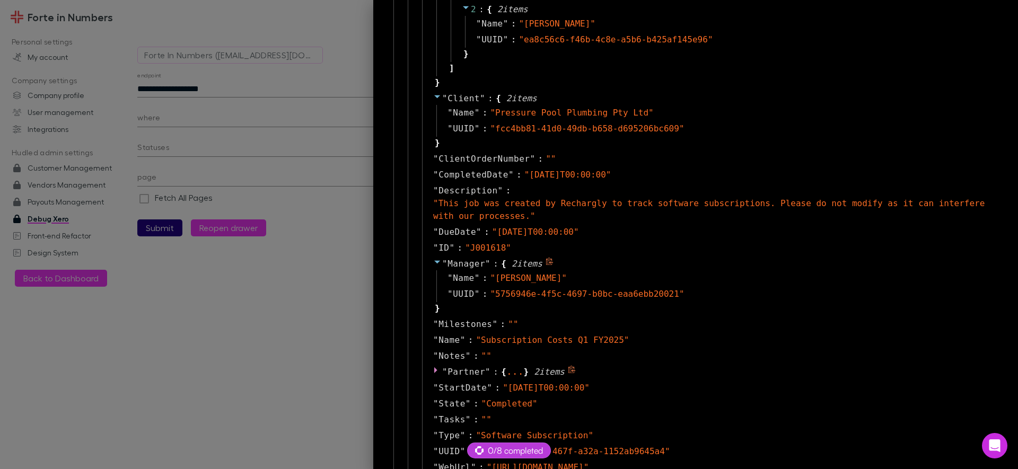
click at [433, 264] on icon at bounding box center [437, 262] width 8 height 8
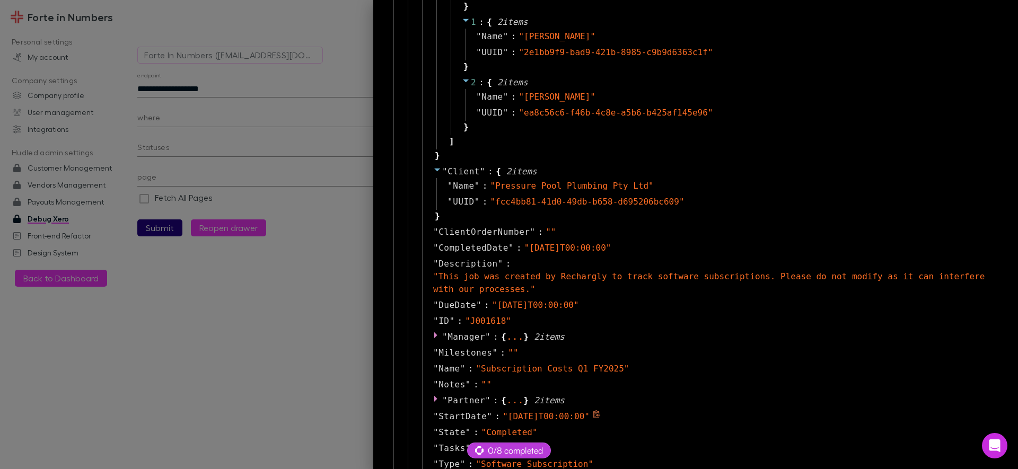
scroll to position [0, 0]
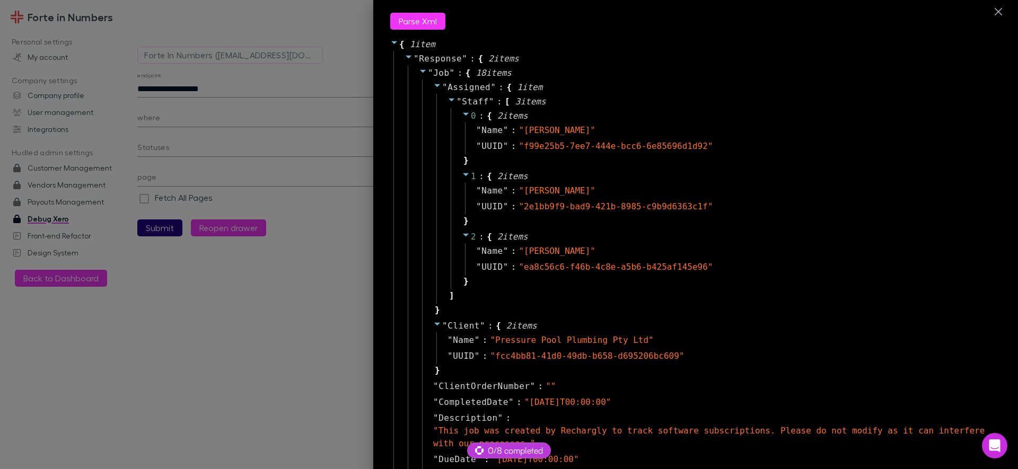
click at [204, 90] on div at bounding box center [509, 234] width 1018 height 469
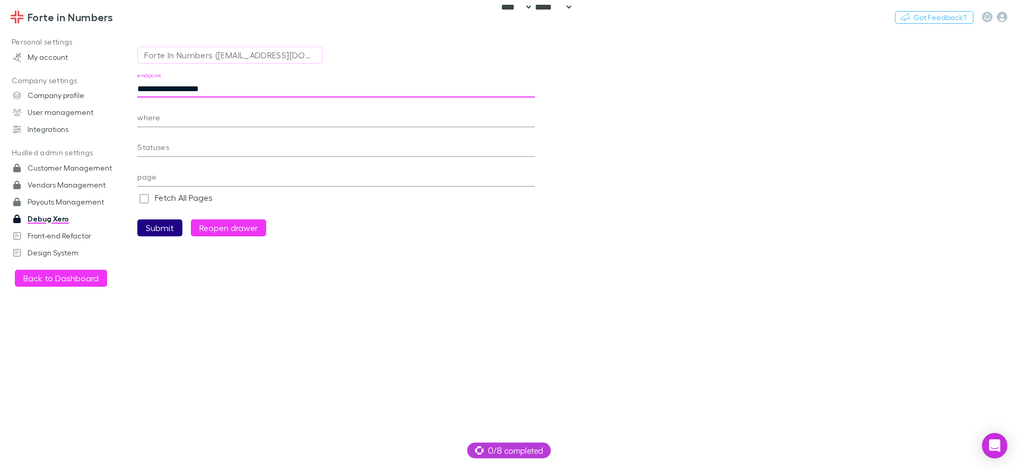
click at [205, 89] on input "**********" at bounding box center [335, 89] width 397 height 17
click at [203, 92] on input "**********" at bounding box center [335, 89] width 397 height 17
paste input "text"
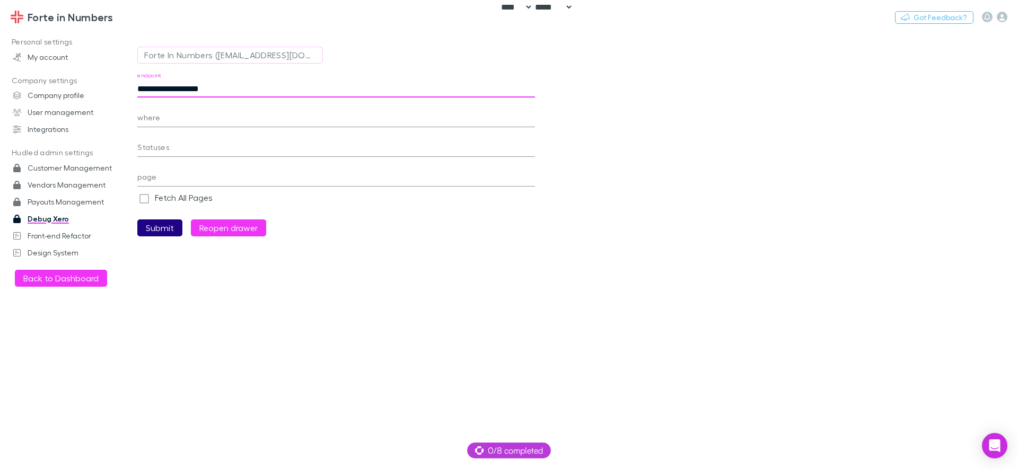
click at [159, 223] on button "Submit" at bounding box center [159, 227] width 45 height 17
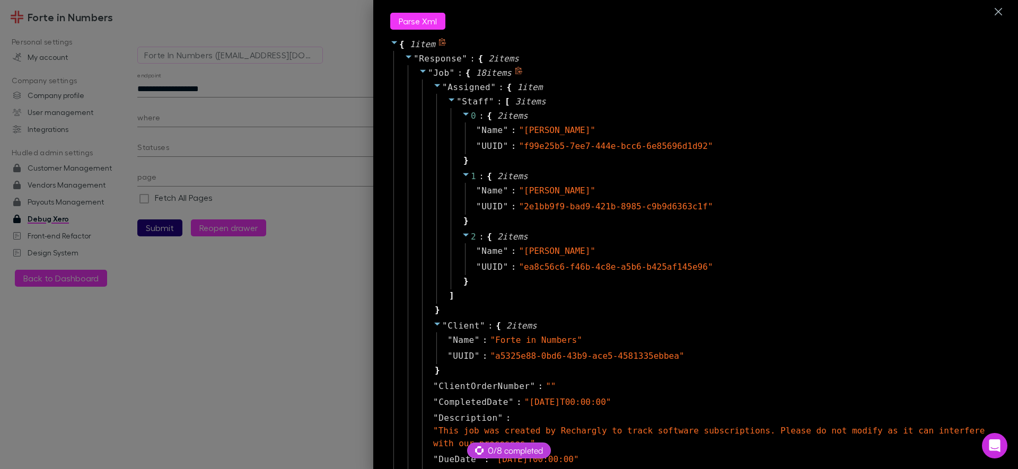
click at [433, 90] on span at bounding box center [437, 87] width 8 height 10
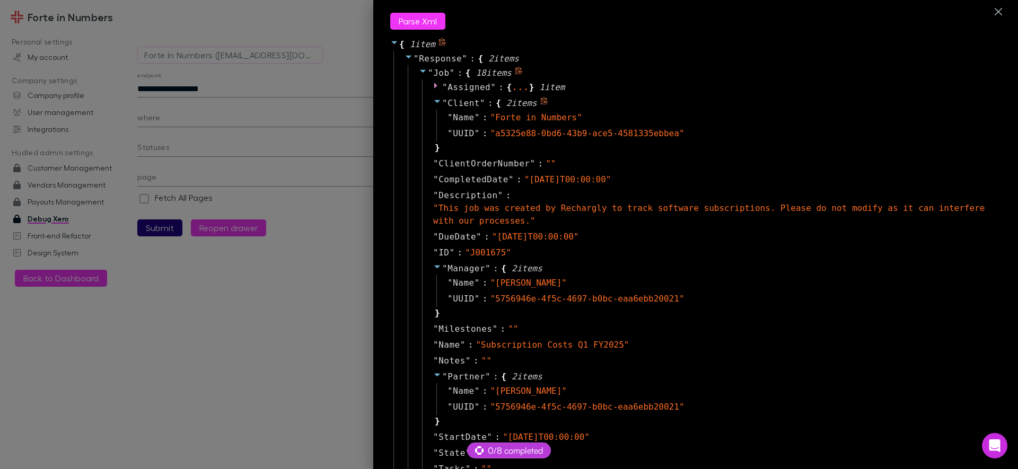
click at [433, 103] on icon at bounding box center [437, 101] width 8 height 8
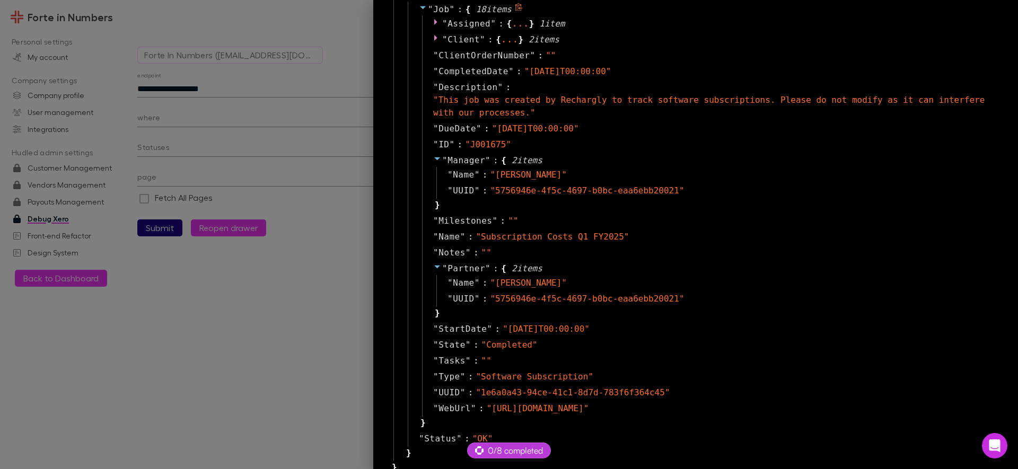
scroll to position [68, 0]
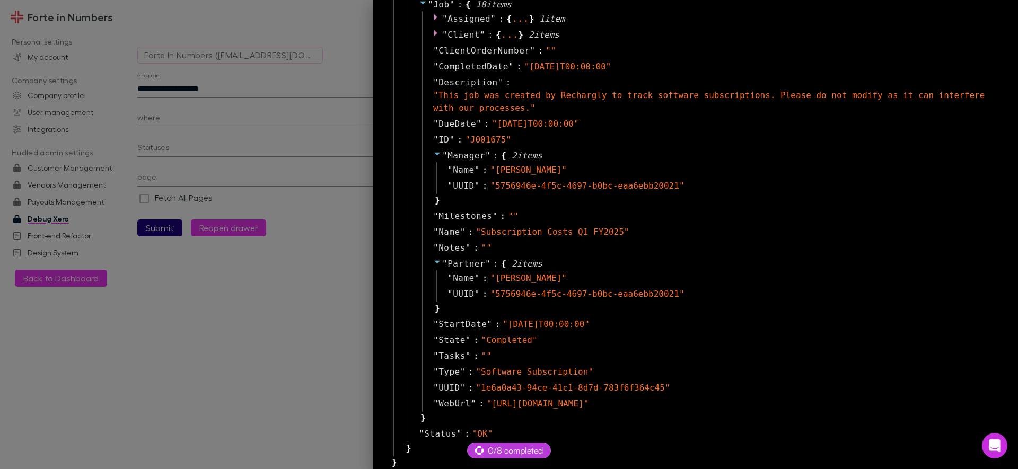
click at [249, 84] on div at bounding box center [509, 234] width 1018 height 469
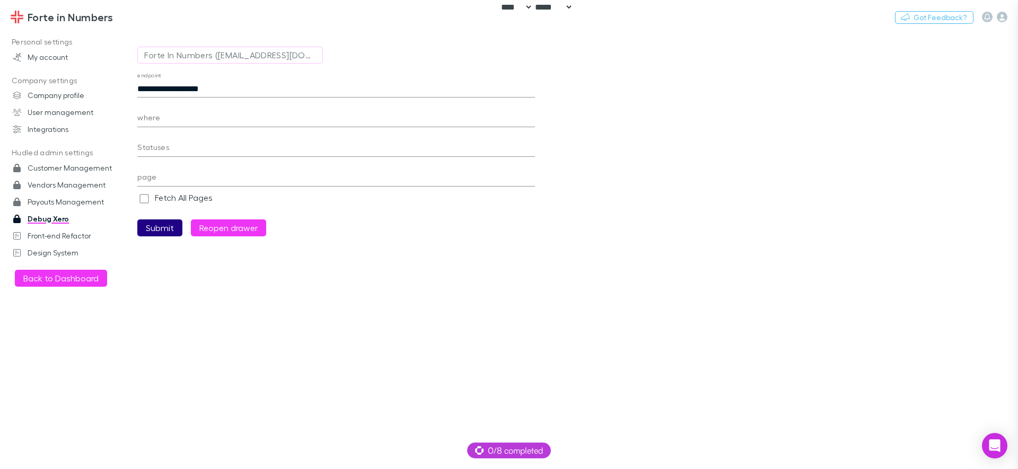
scroll to position [25, 0]
click at [201, 86] on input "**********" at bounding box center [335, 89] width 397 height 17
paste input "text"
type input "**********"
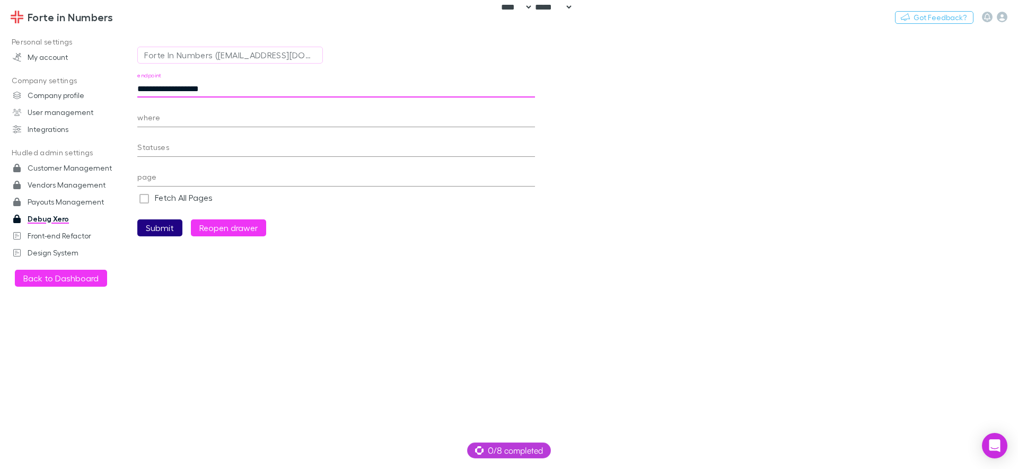
click at [157, 227] on button "Submit" at bounding box center [159, 227] width 45 height 17
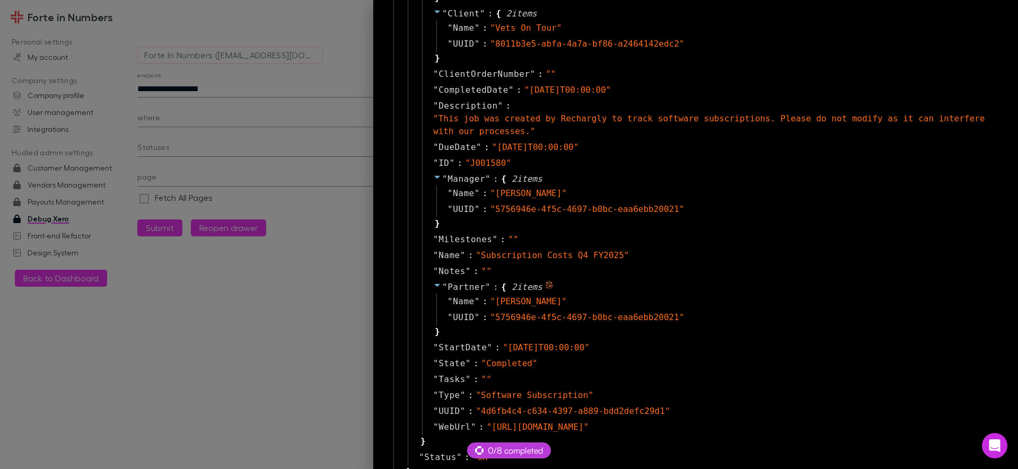
scroll to position [186, 0]
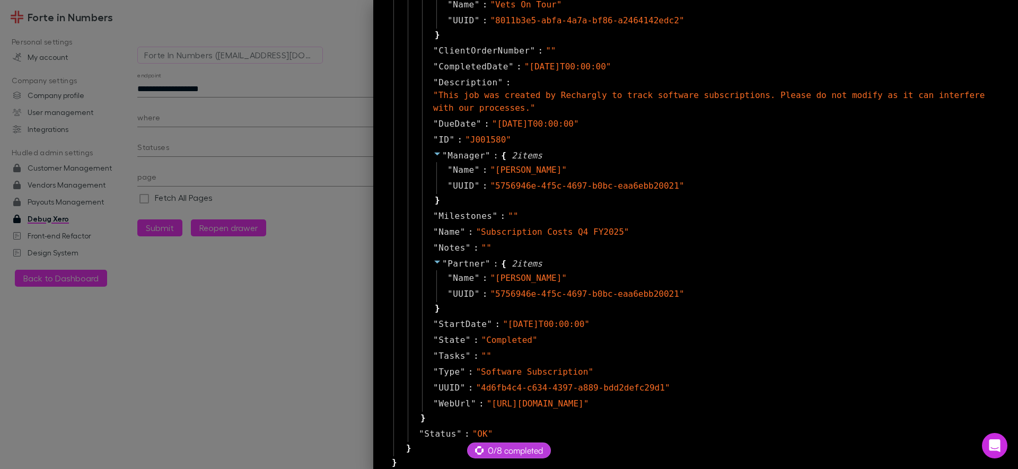
click at [43, 39] on div at bounding box center [509, 234] width 1018 height 469
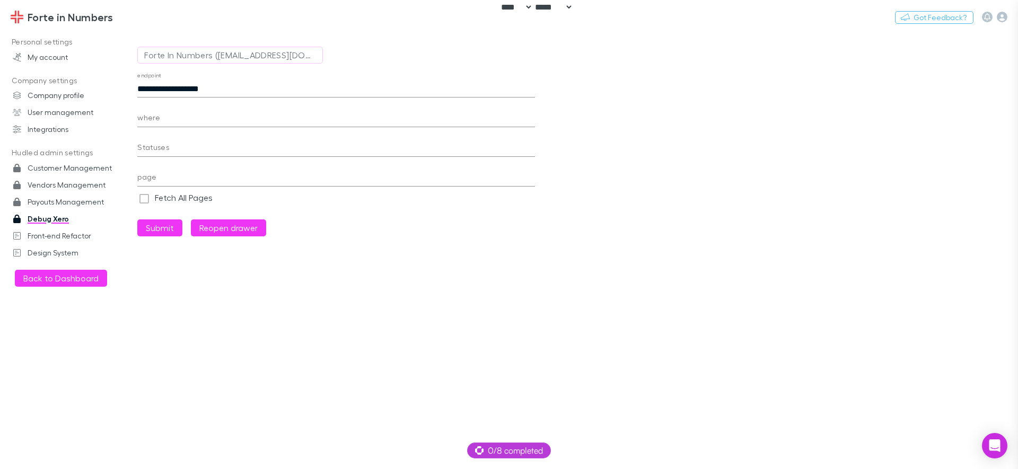
click at [45, 25] on link "Forte in Numbers" at bounding box center [61, 16] width 115 height 25
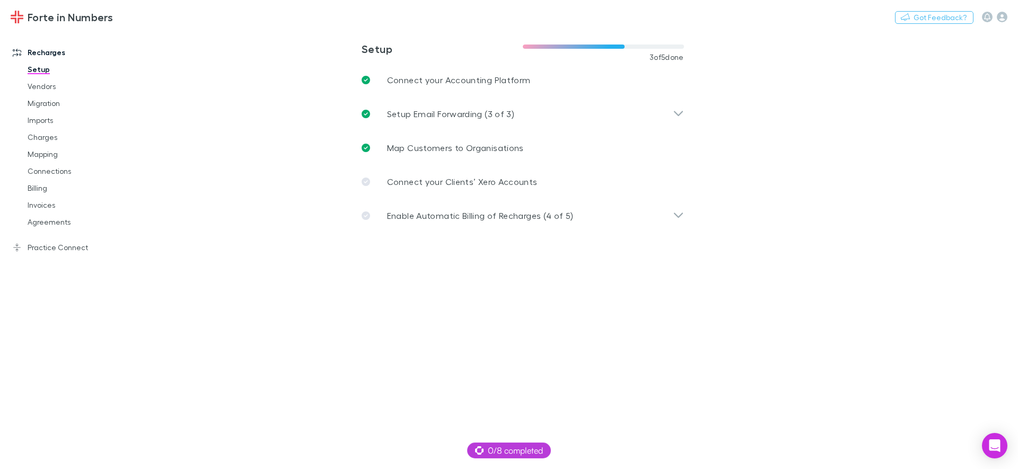
click at [49, 20] on h3 "Forte in Numbers" at bounding box center [70, 17] width 85 height 13
click at [553, 207] on div "Enable Automatic Billing of Recharges (4 of 5)" at bounding box center [522, 216] width 339 height 34
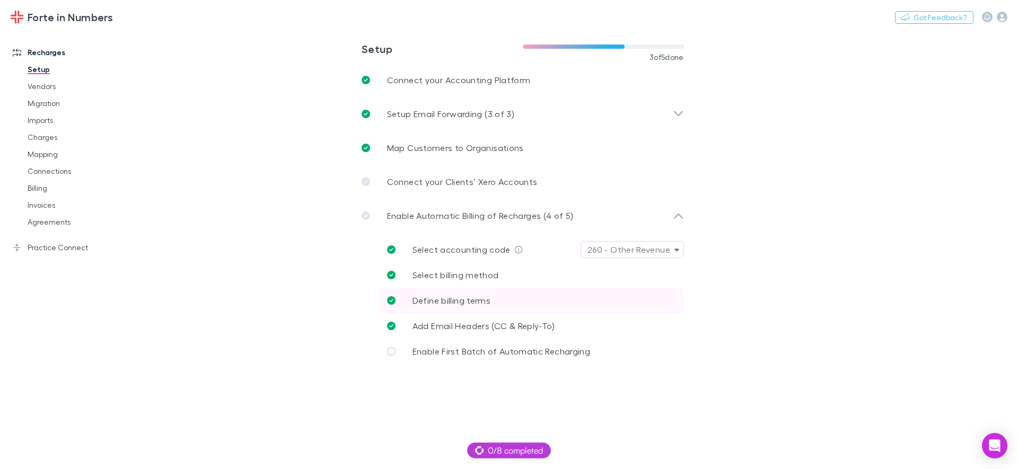
click at [505, 295] on link "Define billing terms" at bounding box center [530, 300] width 305 height 25
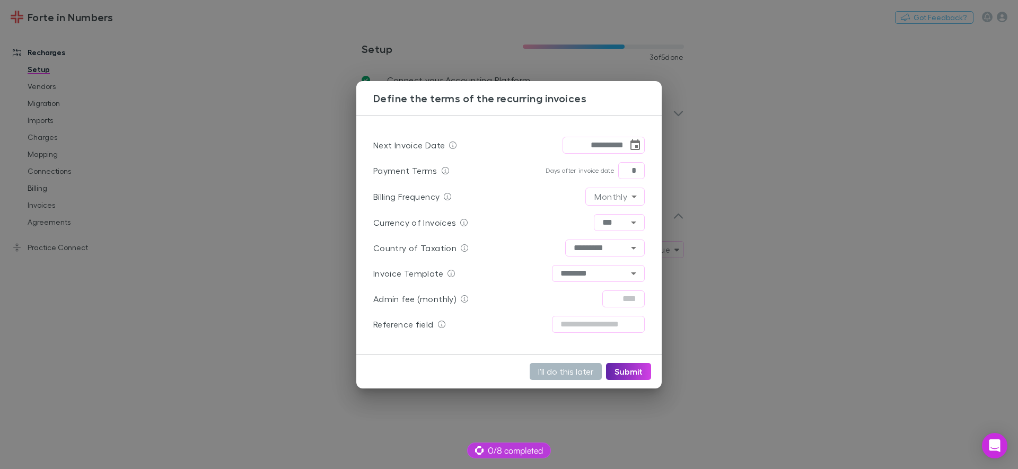
click at [575, 374] on button "I'll do this later" at bounding box center [565, 371] width 72 height 17
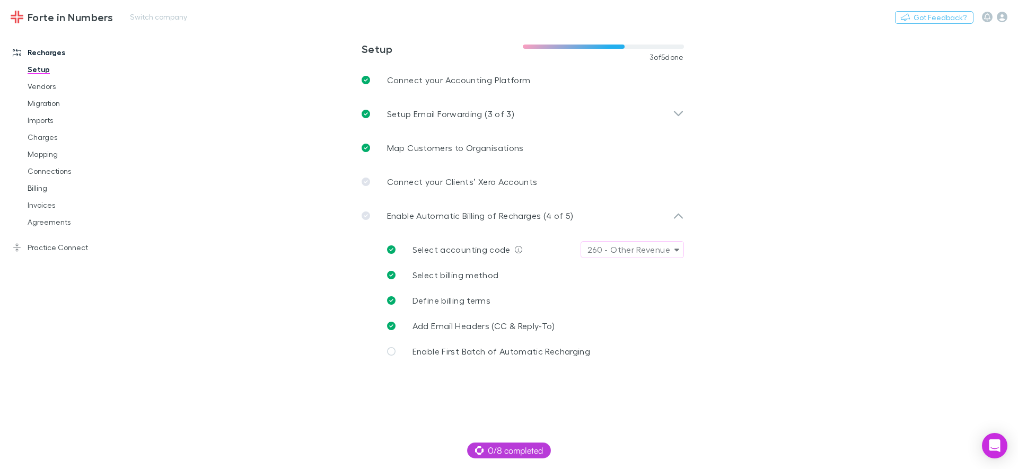
click at [994, 18] on div at bounding box center [994, 17] width 25 height 11
click at [998, 19] on icon "button" at bounding box center [1001, 17] width 11 height 11
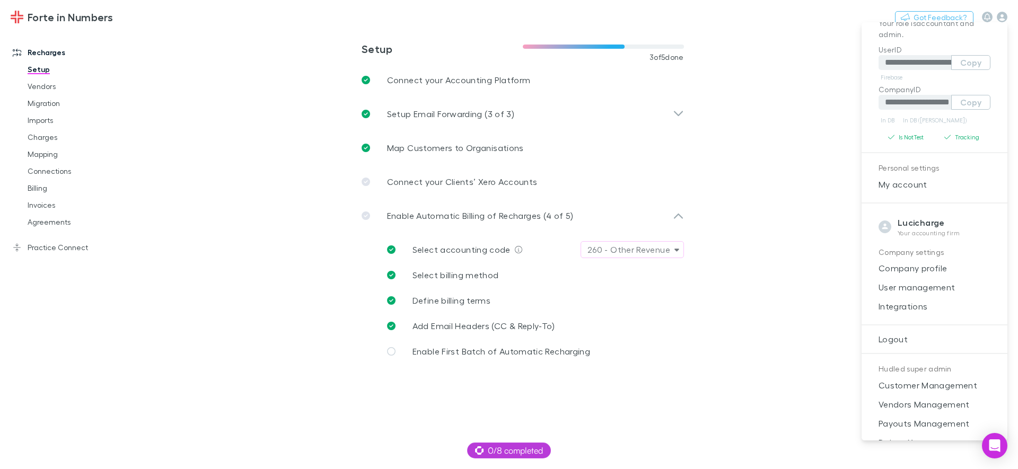
scroll to position [68, 0]
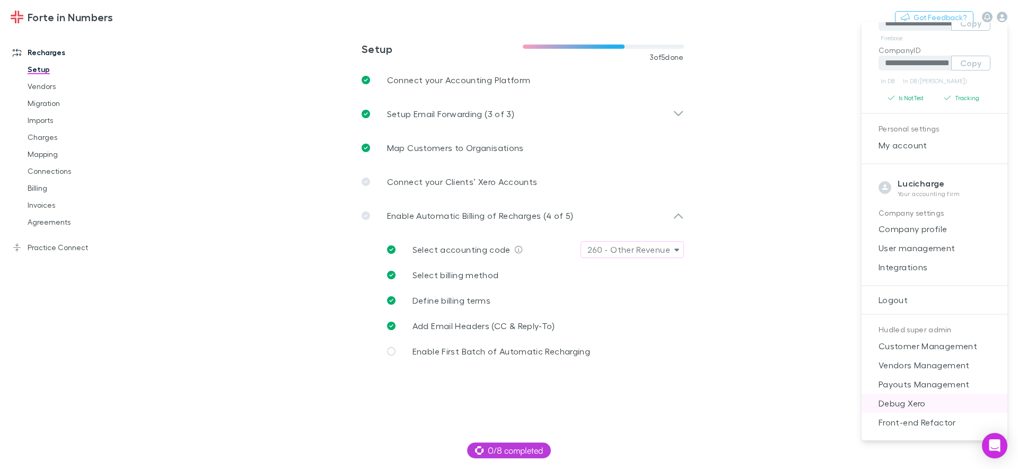
click at [916, 400] on span "Debug Xero" at bounding box center [934, 403] width 129 height 13
select select "****"
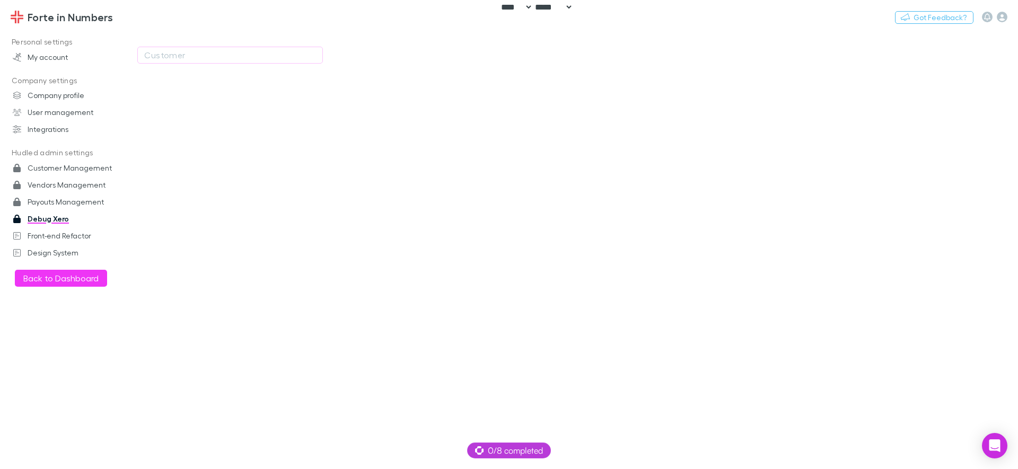
click at [224, 64] on div "Customer" at bounding box center [229, 59] width 185 height 25
click at [220, 57] on div "Customer" at bounding box center [230, 55] width 172 height 13
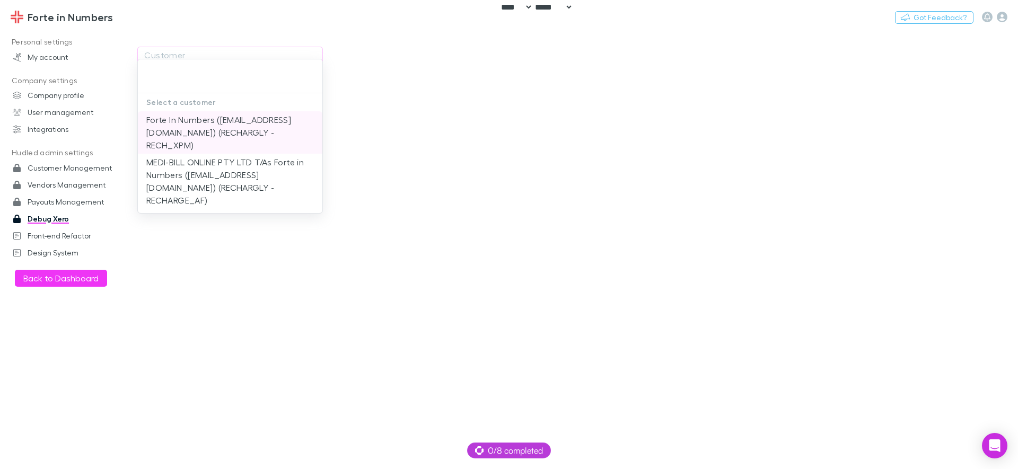
click at [223, 142] on li "Forte In Numbers ([EMAIL_ADDRESS][DOMAIN_NAME]) (RECHARGLY - RECH_XPM)" at bounding box center [230, 132] width 184 height 42
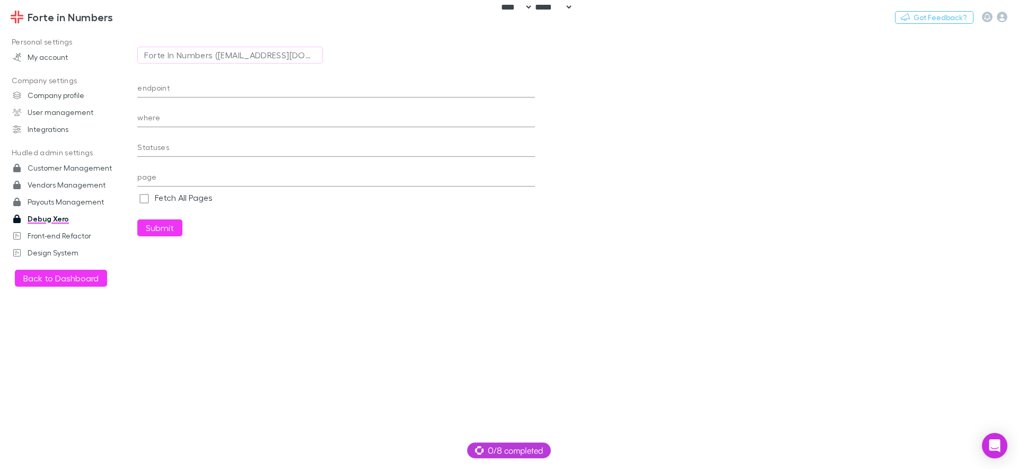
type input "**********"
click at [184, 85] on input "endpoint" at bounding box center [335, 89] width 397 height 17
click at [250, 87] on input "**********" at bounding box center [335, 89] width 397 height 17
paste input "*******"
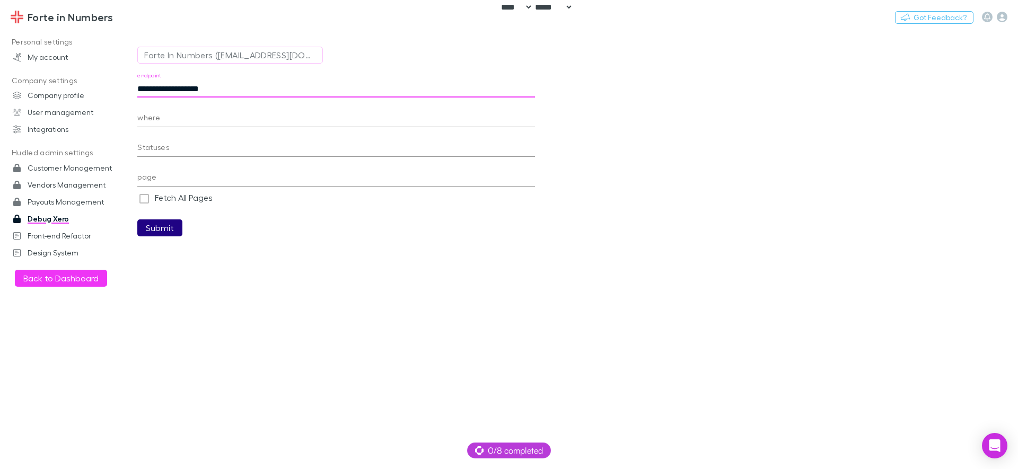
click at [163, 227] on button "Submit" at bounding box center [159, 227] width 45 height 17
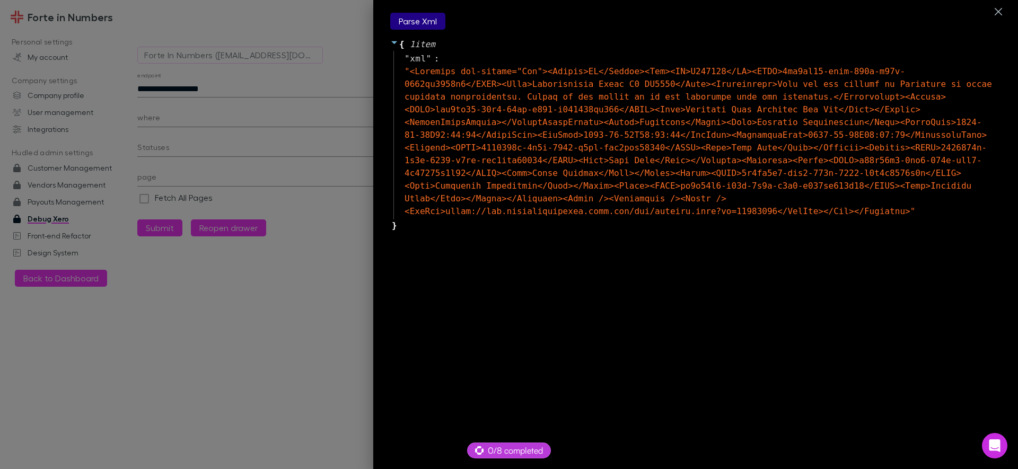
click at [415, 26] on button "Parse Xml" at bounding box center [417, 21] width 55 height 17
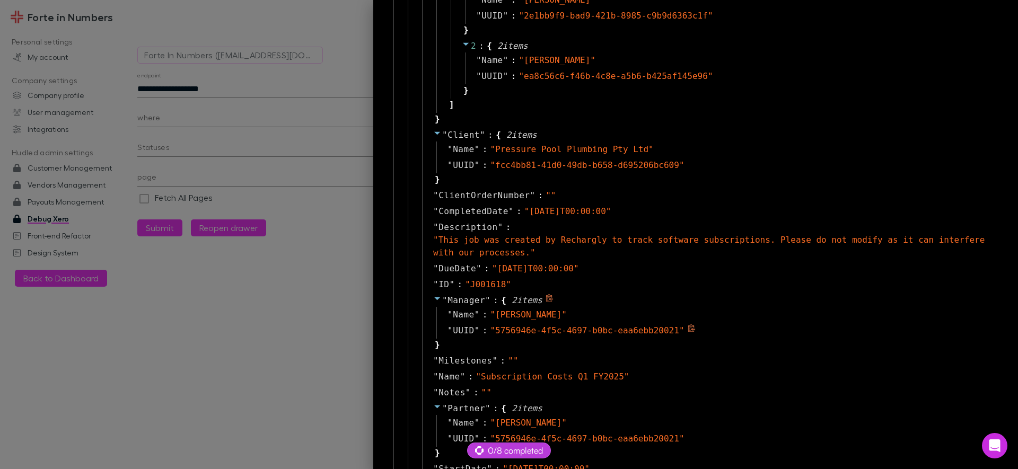
scroll to position [254, 0]
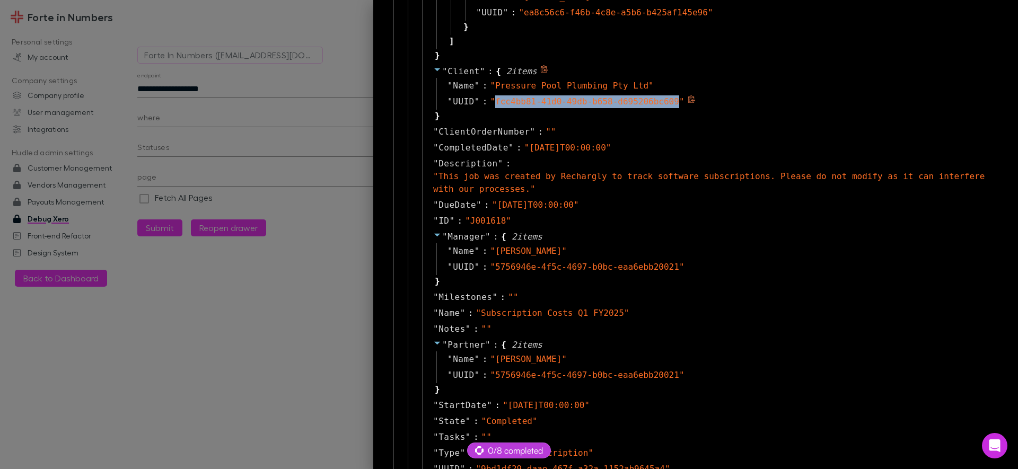
drag, startPoint x: 670, startPoint y: 101, endPoint x: 488, endPoint y: 103, distance: 182.9
click at [490, 103] on span "" fcc4bb81-41d0-49db-b658-d695206bc609 "" at bounding box center [587, 101] width 194 height 10
copy span "fcc4bb81-41d0-49db-b658-d695206bc609"
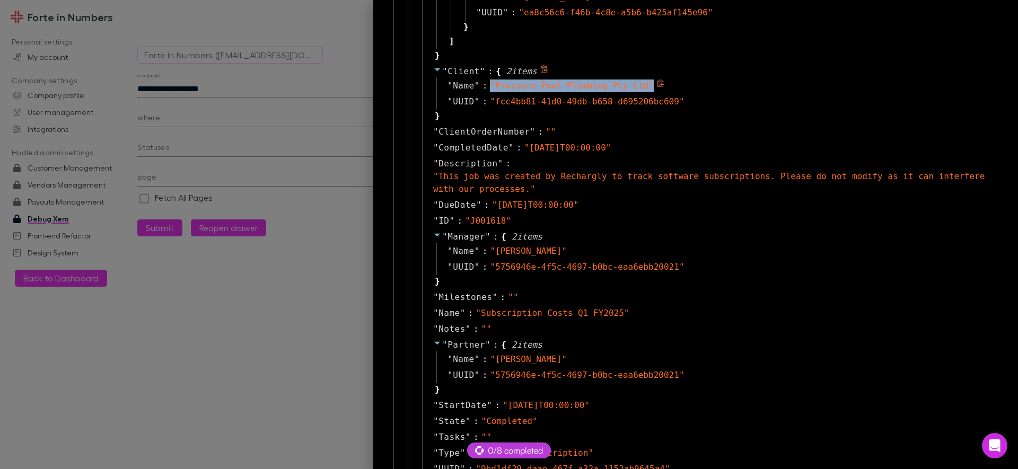
drag, startPoint x: 647, startPoint y: 86, endPoint x: 482, endPoint y: 89, distance: 164.3
click at [490, 89] on div "" Pressure Pool Plumbing Pty Ltd "" at bounding box center [573, 85] width 166 height 13
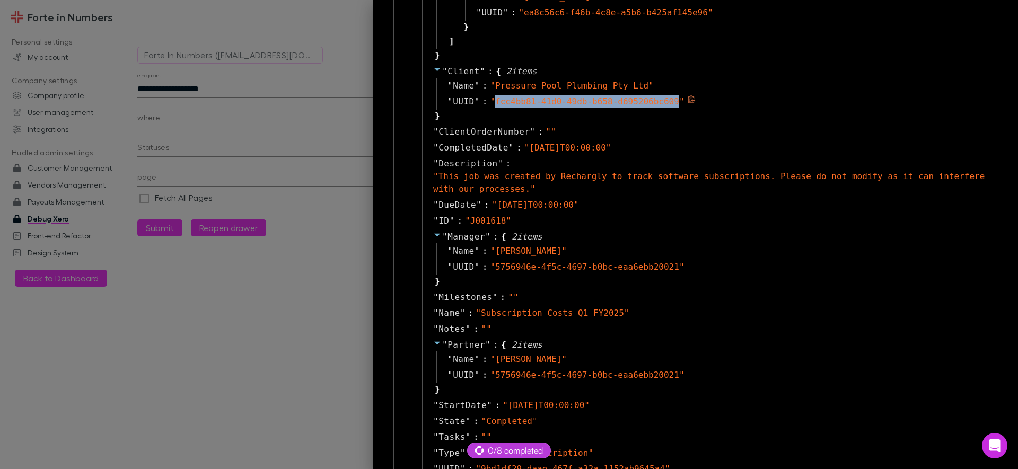
drag, startPoint x: 487, startPoint y: 103, endPoint x: 669, endPoint y: 100, distance: 181.8
click at [669, 100] on span "" fcc4bb81-41d0-49db-b658-d695206bc609 "" at bounding box center [587, 101] width 194 height 10
copy span "fcc4bb81-41d0-49db-b658-d695206bc609"
click at [233, 89] on div at bounding box center [509, 234] width 1018 height 469
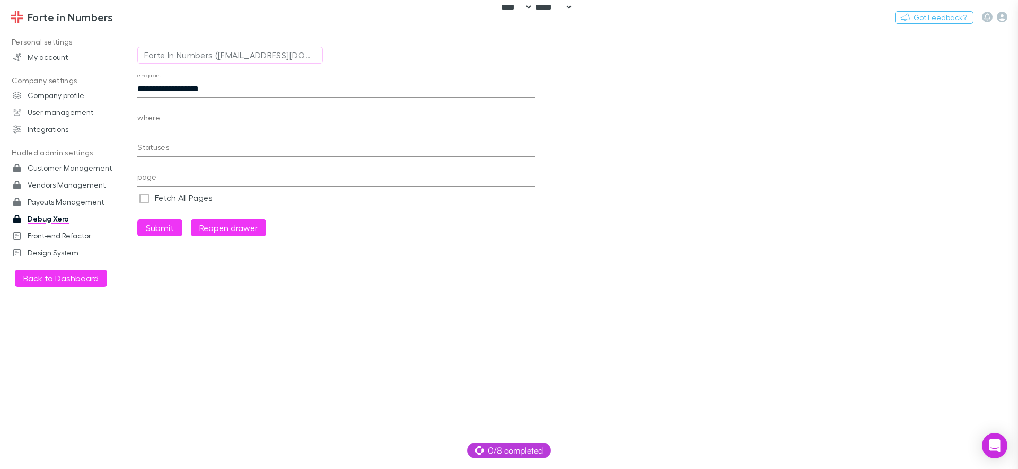
click at [201, 89] on input "**********" at bounding box center [335, 89] width 397 height 17
click at [200, 90] on input "**********" at bounding box center [335, 89] width 397 height 17
paste input "**********"
click at [140, 87] on input "**********" at bounding box center [335, 89] width 397 height 17
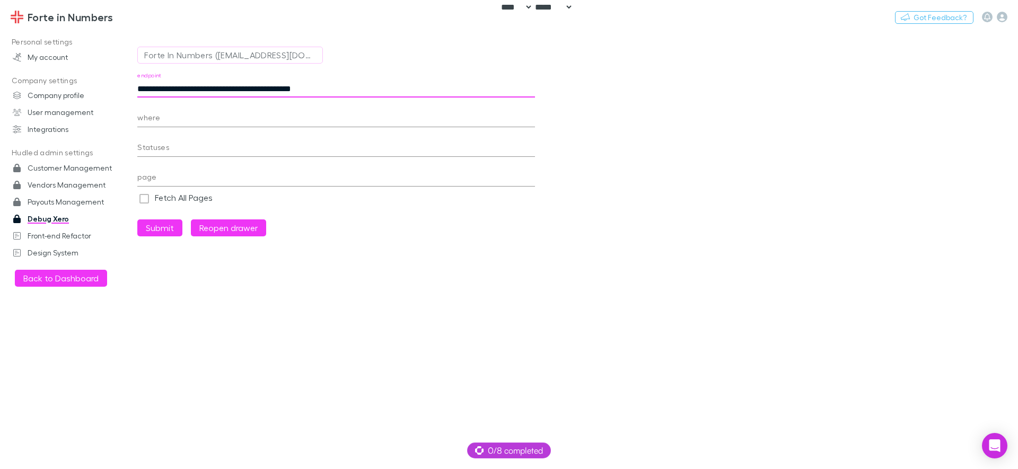
click at [140, 87] on input "**********" at bounding box center [335, 89] width 397 height 17
click at [152, 234] on button "Submit" at bounding box center [159, 227] width 45 height 17
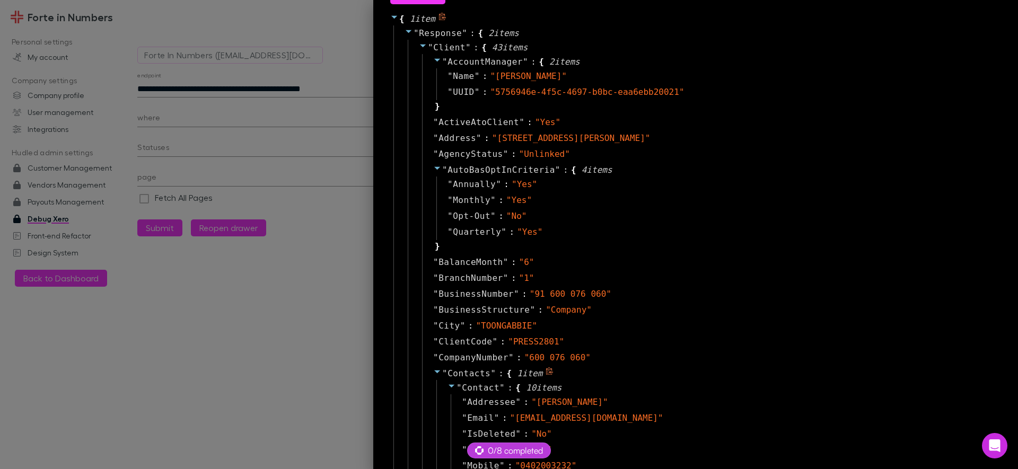
click at [461, 371] on span "Contacts" at bounding box center [468, 373] width 43 height 10
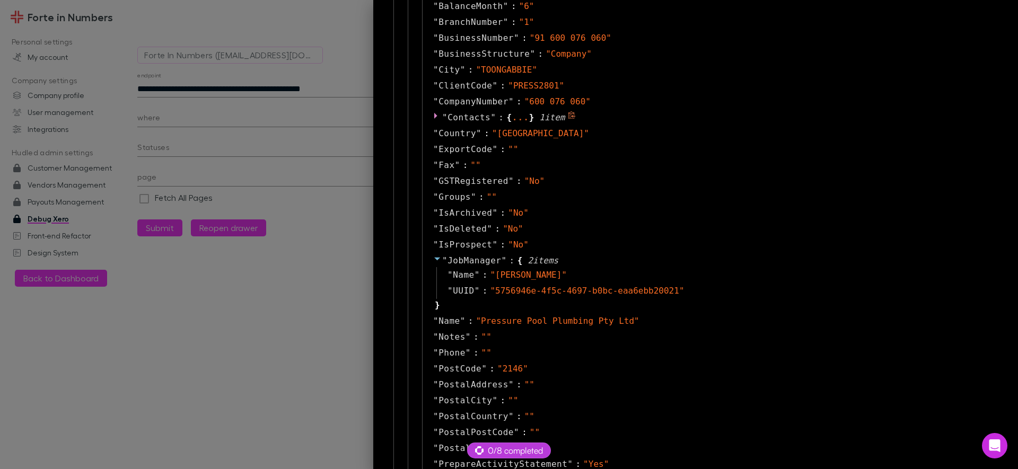
scroll to position [343, 0]
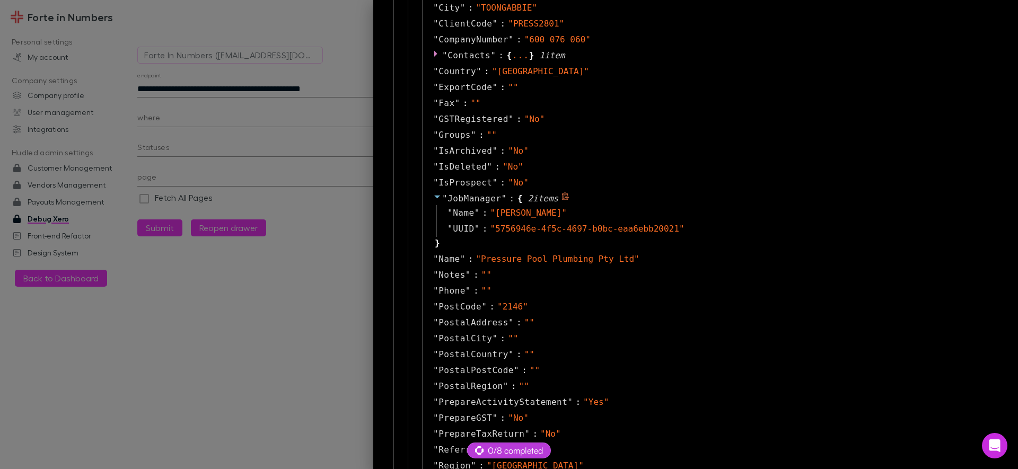
click at [448, 199] on span "JobManager" at bounding box center [474, 198] width 54 height 10
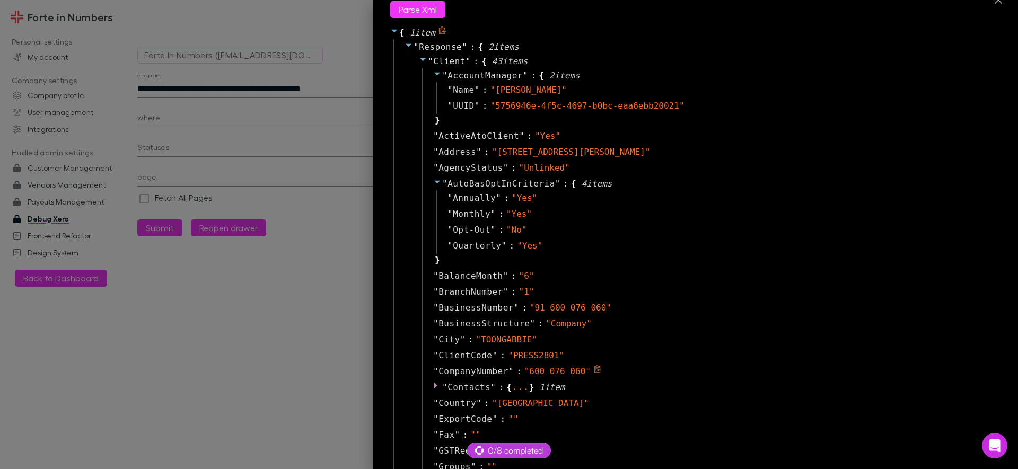
scroll to position [0, 0]
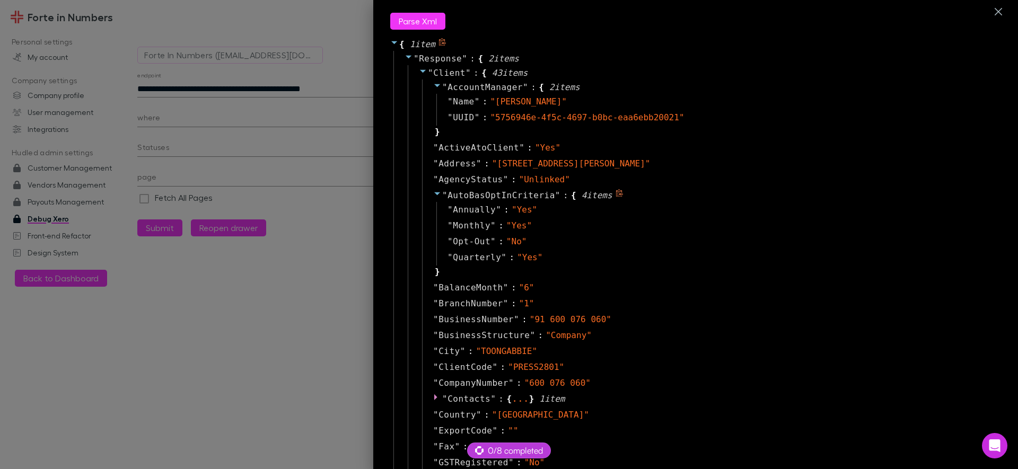
click at [434, 192] on icon at bounding box center [437, 193] width 6 height 3
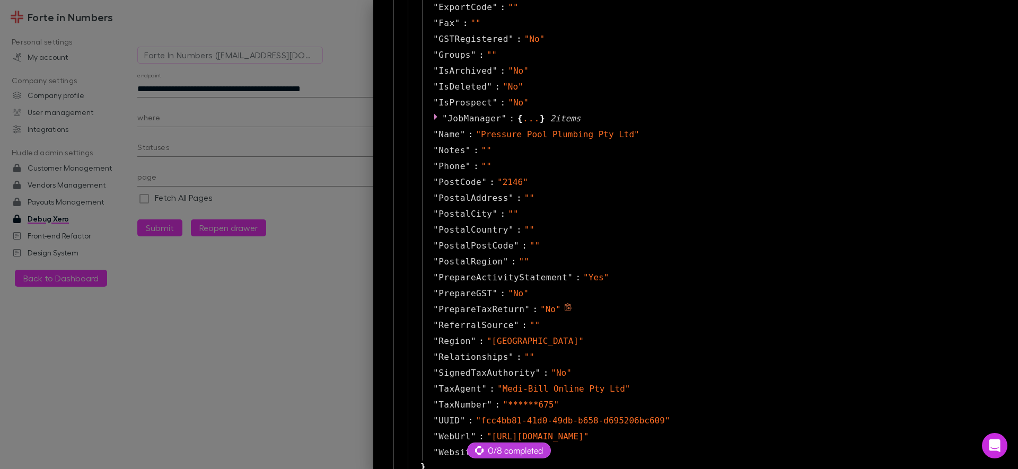
scroll to position [396, 0]
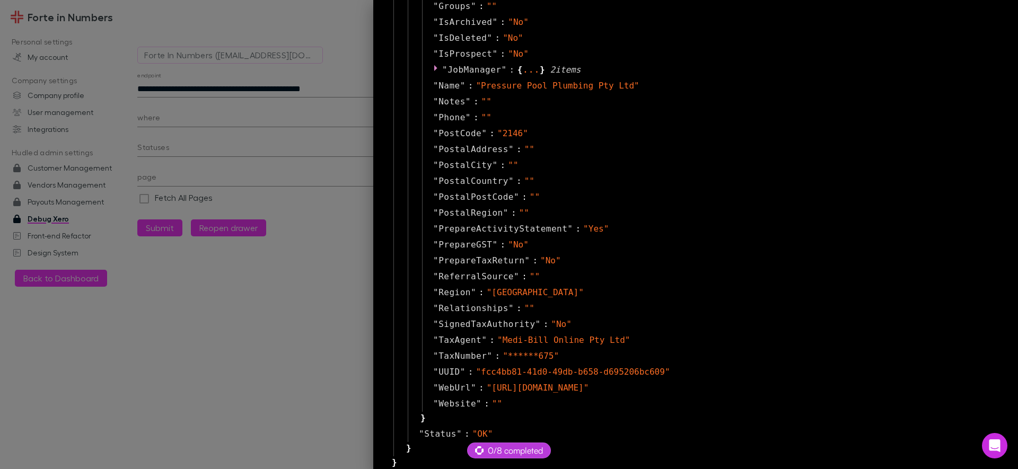
click at [217, 81] on div at bounding box center [509, 234] width 1018 height 469
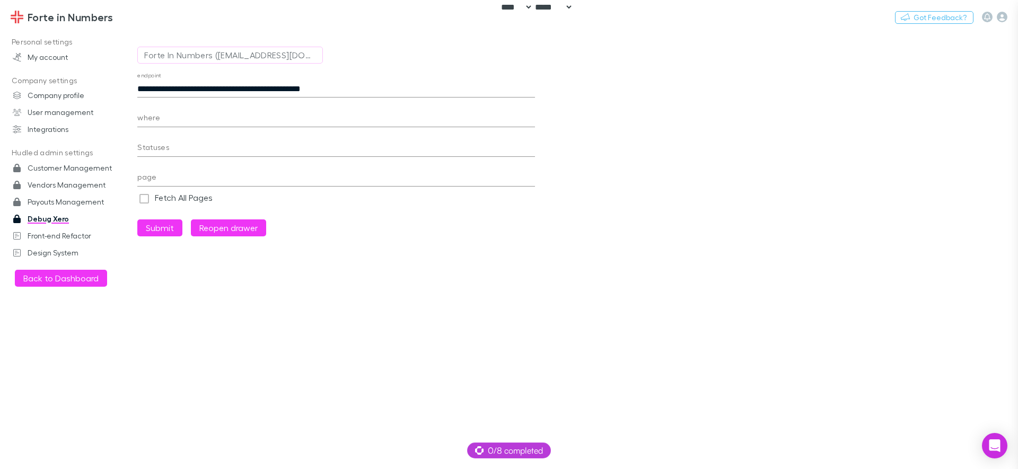
scroll to position [25, 0]
click at [203, 84] on input "**********" at bounding box center [335, 89] width 397 height 17
paste input "text"
click at [171, 228] on button "Submit" at bounding box center [159, 227] width 45 height 17
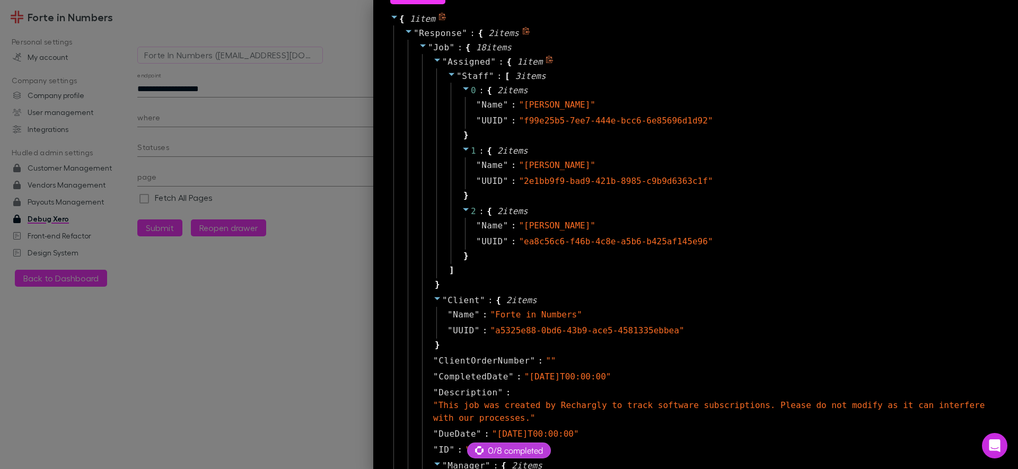
click at [433, 61] on icon at bounding box center [437, 60] width 8 height 8
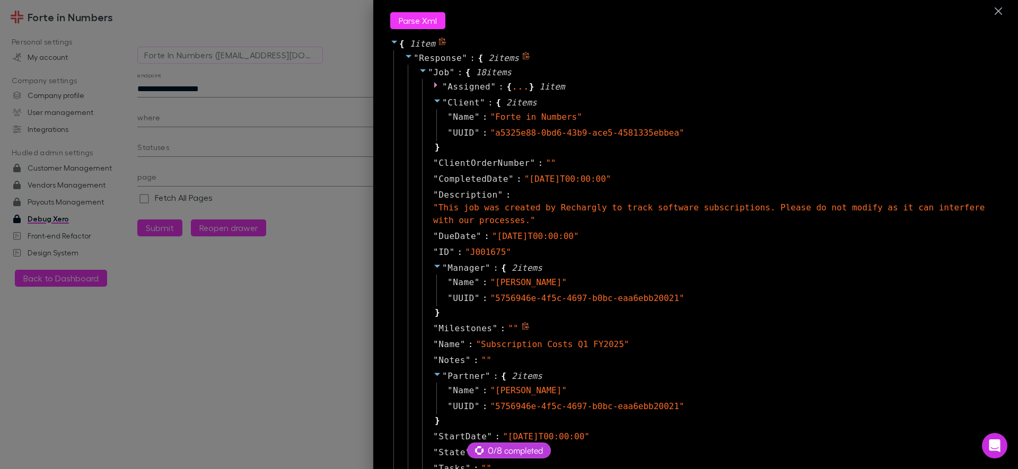
scroll to position [0, 0]
drag, startPoint x: 484, startPoint y: 114, endPoint x: 573, endPoint y: 117, distance: 88.5
click at [573, 117] on span "" Forte in Numbers "" at bounding box center [536, 117] width 92 height 10
copy span "" Forte in Numbers ""
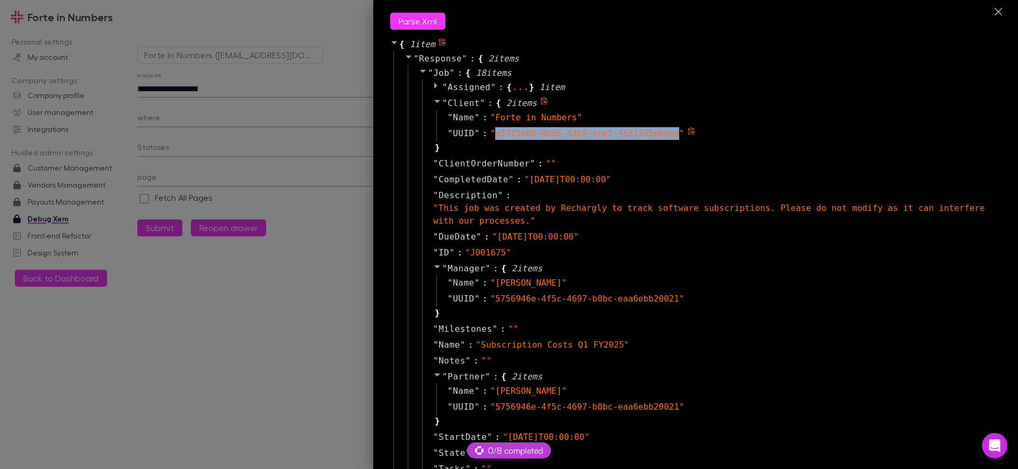
drag, startPoint x: 488, startPoint y: 133, endPoint x: 670, endPoint y: 132, distance: 182.3
click at [669, 132] on span "" a5325e88-0bd6-43b9-ace5-4581335ebbea "" at bounding box center [587, 133] width 194 height 10
copy span "a5325e88-0bd6-43b9-ace5-4581335ebbea"
click at [205, 91] on div at bounding box center [509, 234] width 1018 height 469
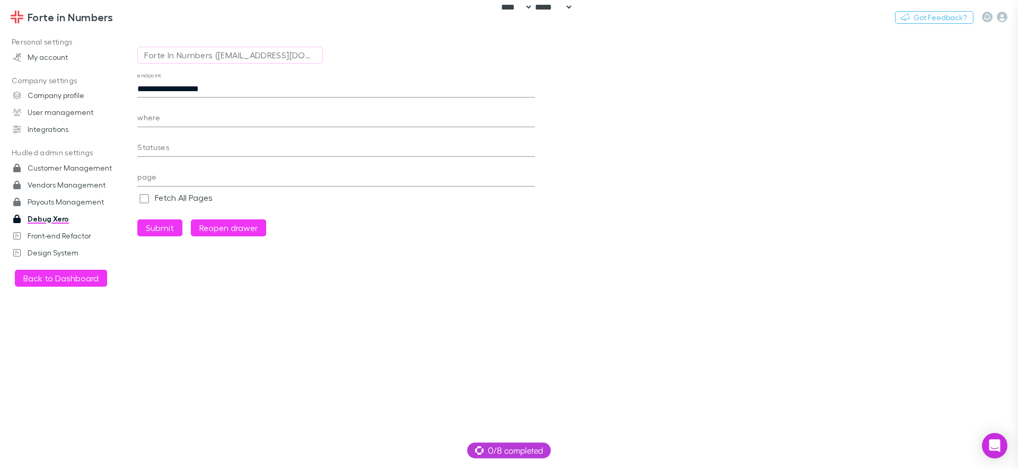
click at [205, 91] on div at bounding box center [509, 234] width 1018 height 469
click at [215, 89] on input "**********" at bounding box center [335, 89] width 397 height 17
paste input "**********"
click at [136, 88] on div at bounding box center [134, 241] width 3 height 420
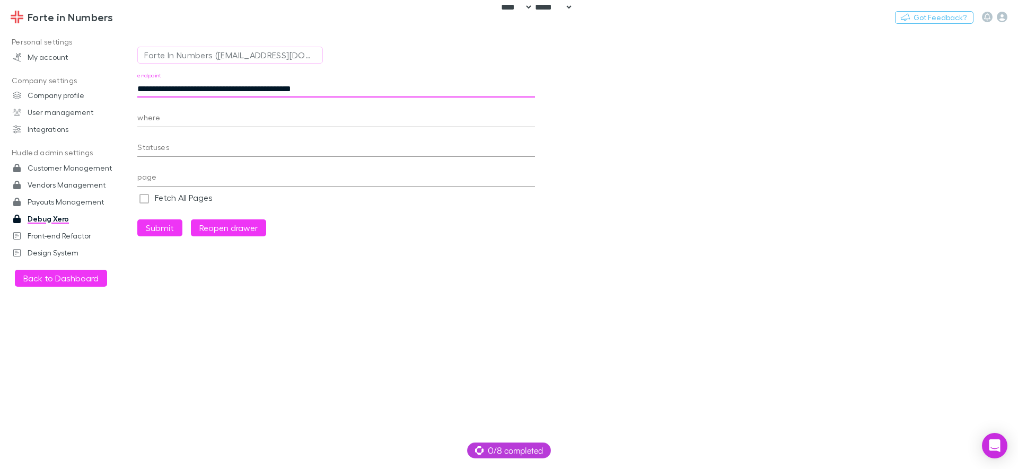
click at [139, 91] on input "**********" at bounding box center [335, 89] width 397 height 17
click at [165, 228] on button "Submit" at bounding box center [159, 227] width 45 height 17
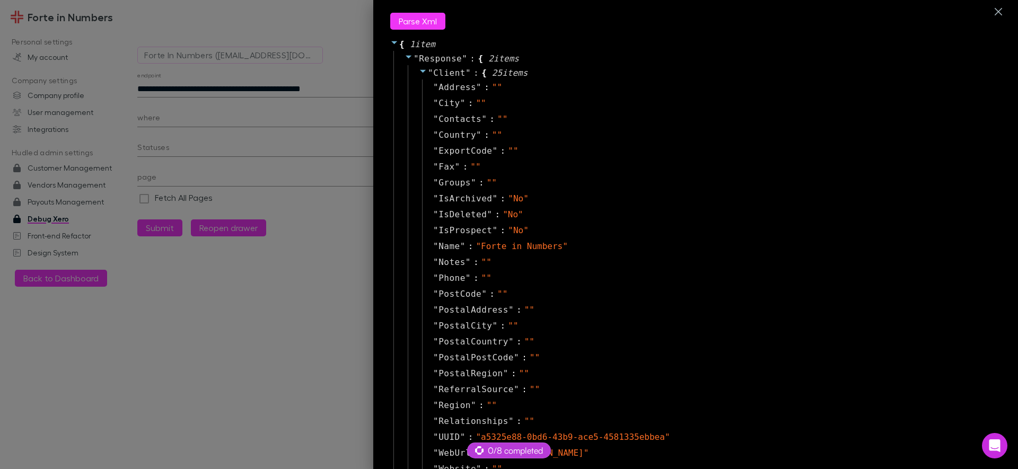
click at [255, 402] on div at bounding box center [509, 234] width 1018 height 469
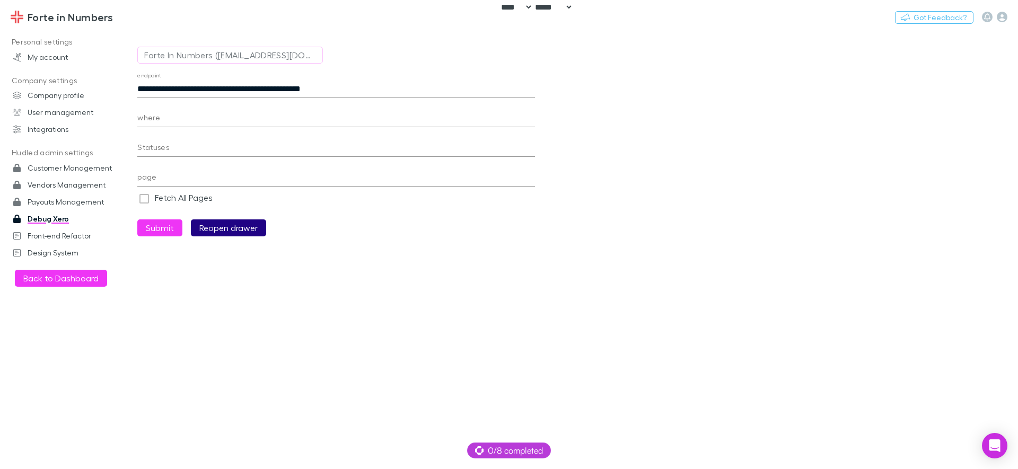
click at [221, 234] on button "Reopen drawer" at bounding box center [228, 227] width 75 height 17
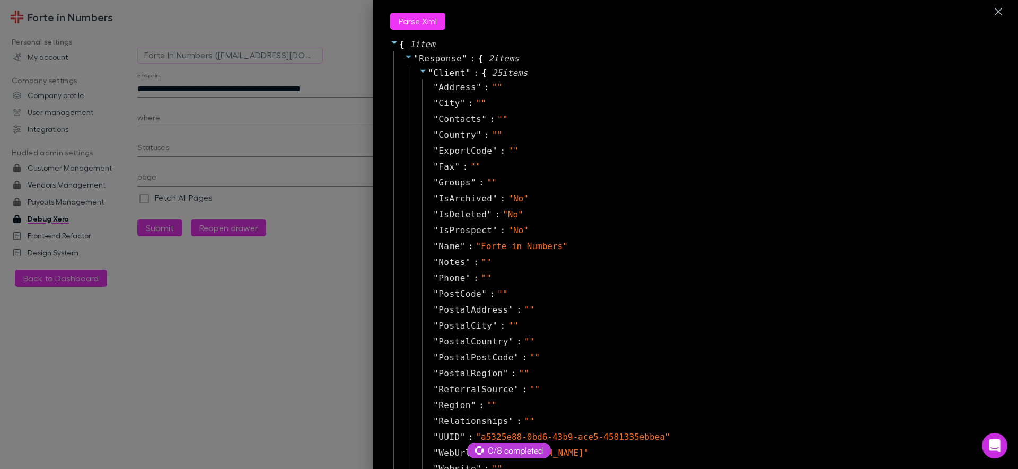
click at [263, 154] on div at bounding box center [509, 234] width 1018 height 469
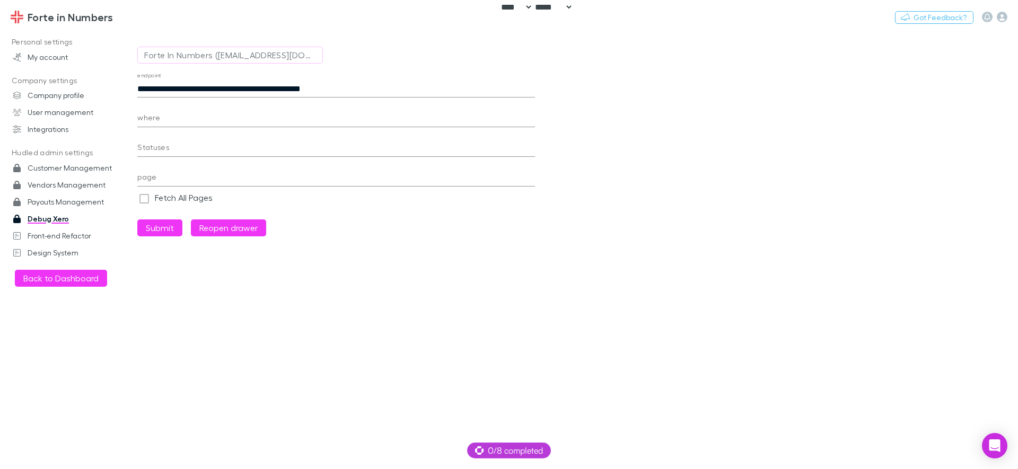
click at [143, 85] on input "**********" at bounding box center [335, 89] width 397 height 17
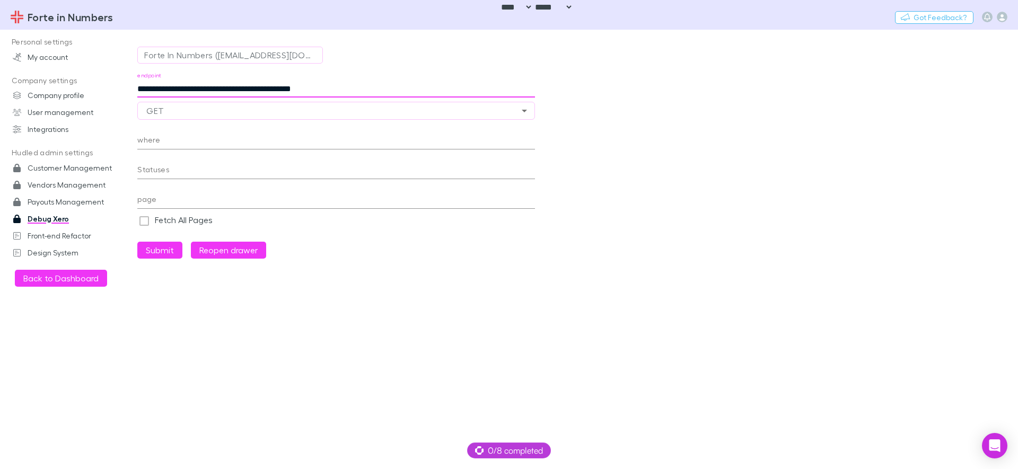
paste input "text"
type input "**********"
click at [158, 247] on button "Submit" at bounding box center [159, 250] width 45 height 17
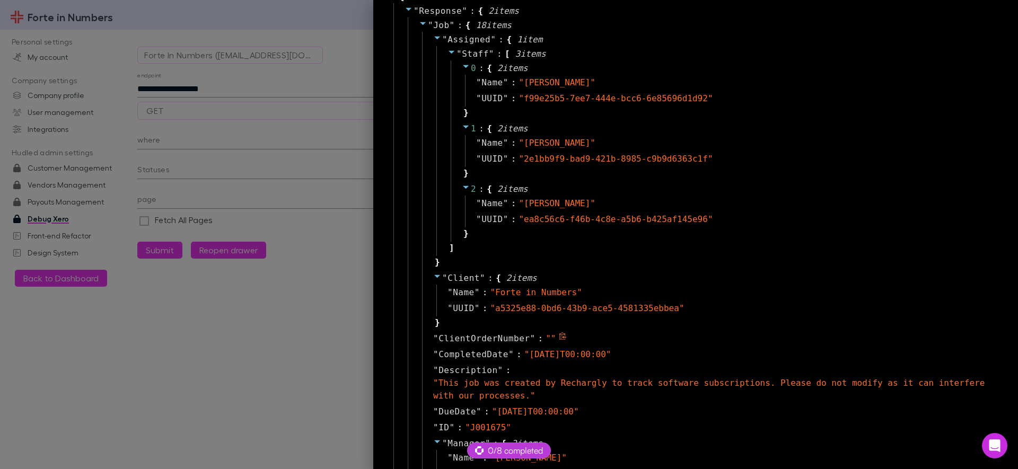
scroll to position [254, 0]
